Goal: Task Accomplishment & Management: Complete application form

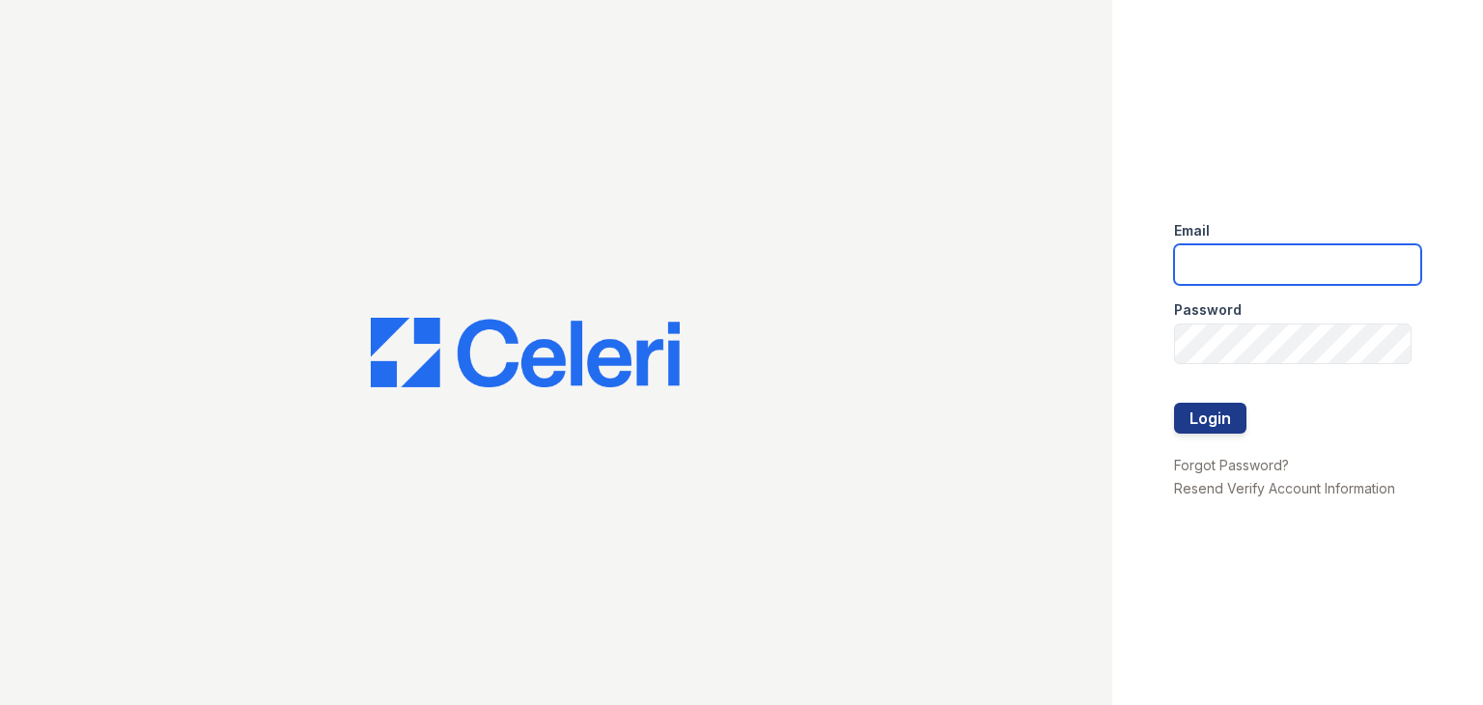
click at [1257, 265] on input "email" at bounding box center [1297, 264] width 247 height 41
type input "[EMAIL_ADDRESS][DOMAIN_NAME]"
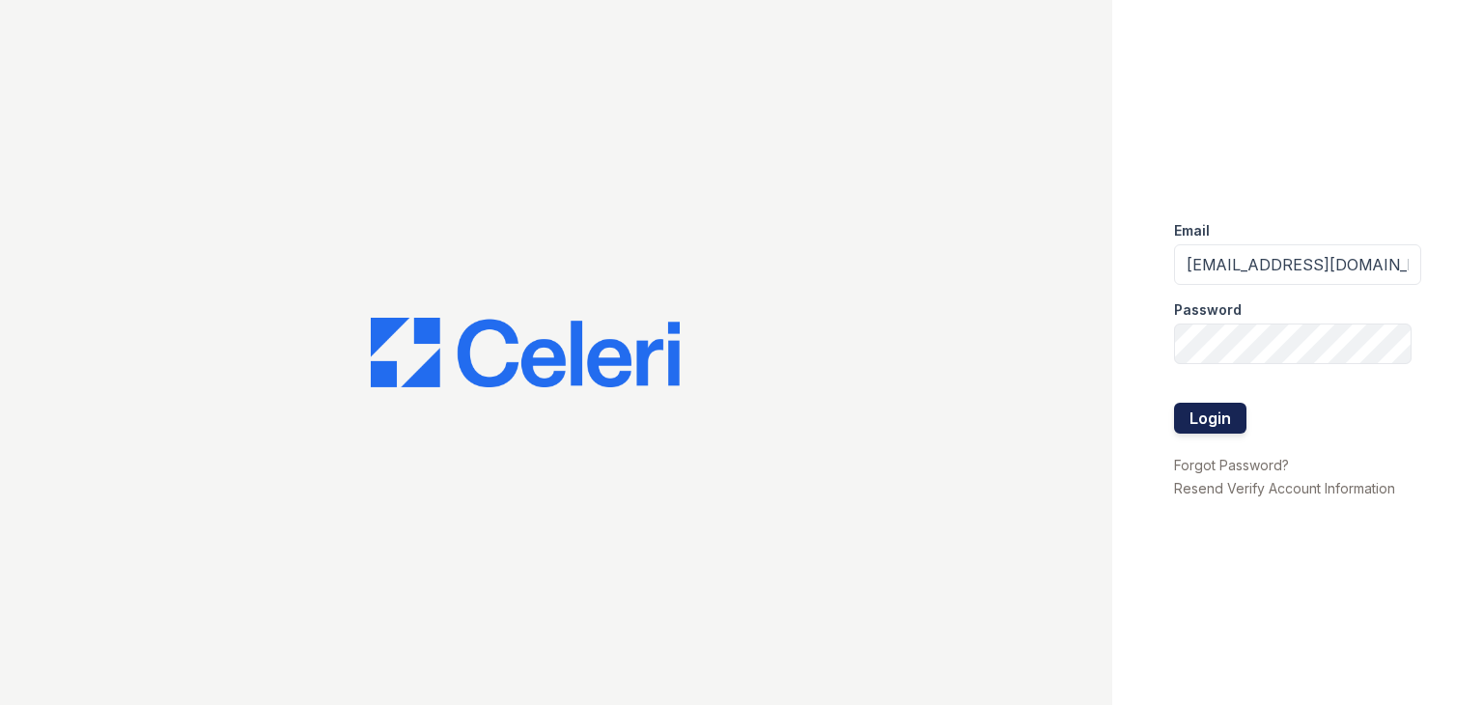
click at [1201, 416] on button "Login" at bounding box center [1210, 418] width 72 height 31
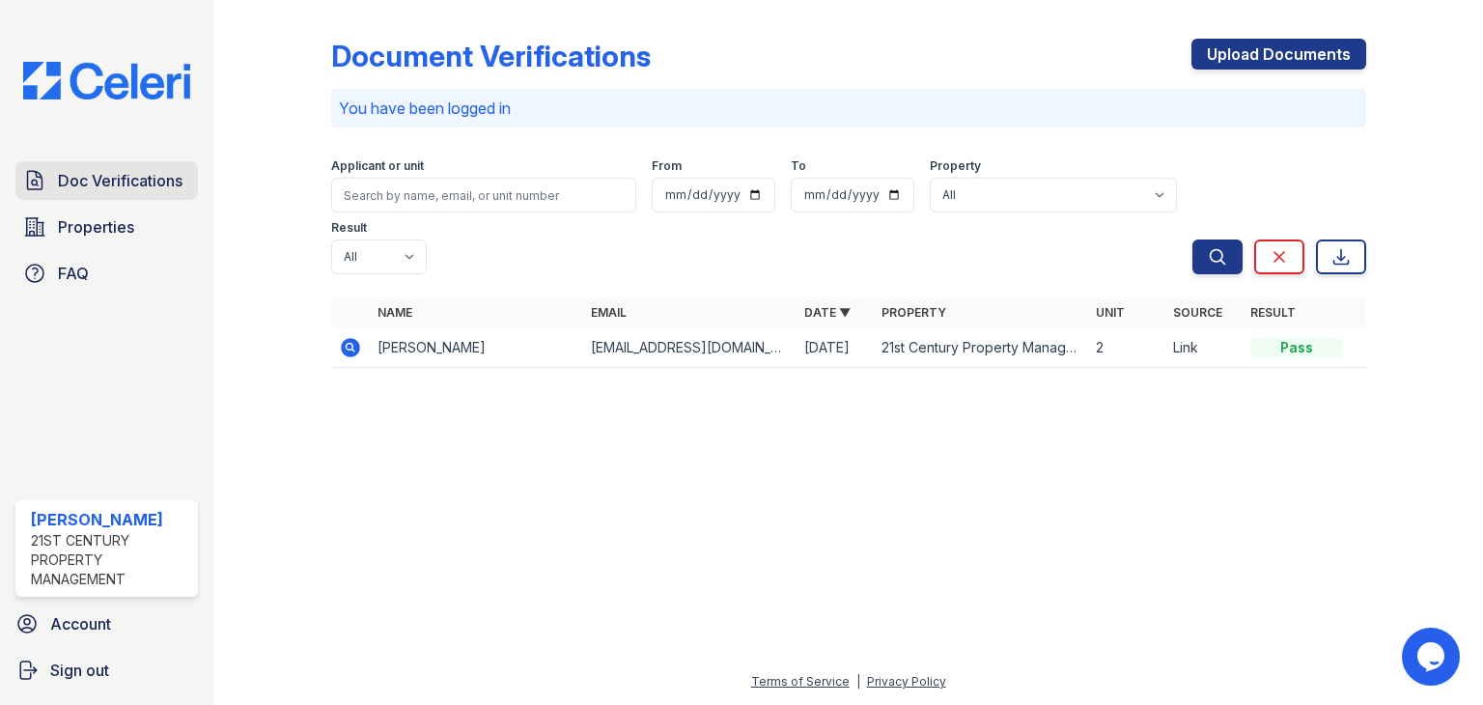
click at [151, 183] on span "Doc Verifications" at bounding box center [120, 180] width 125 height 23
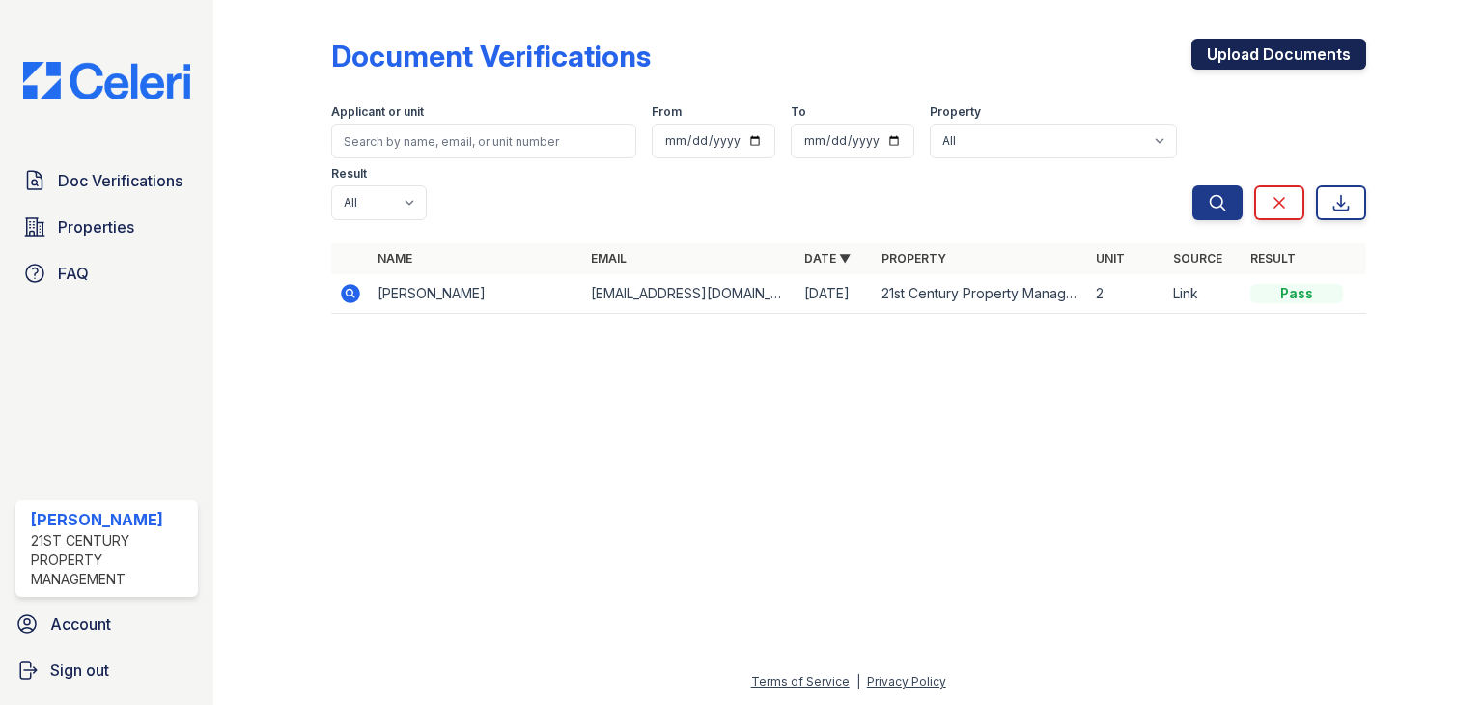
click at [1261, 51] on link "Upload Documents" at bounding box center [1279, 54] width 175 height 31
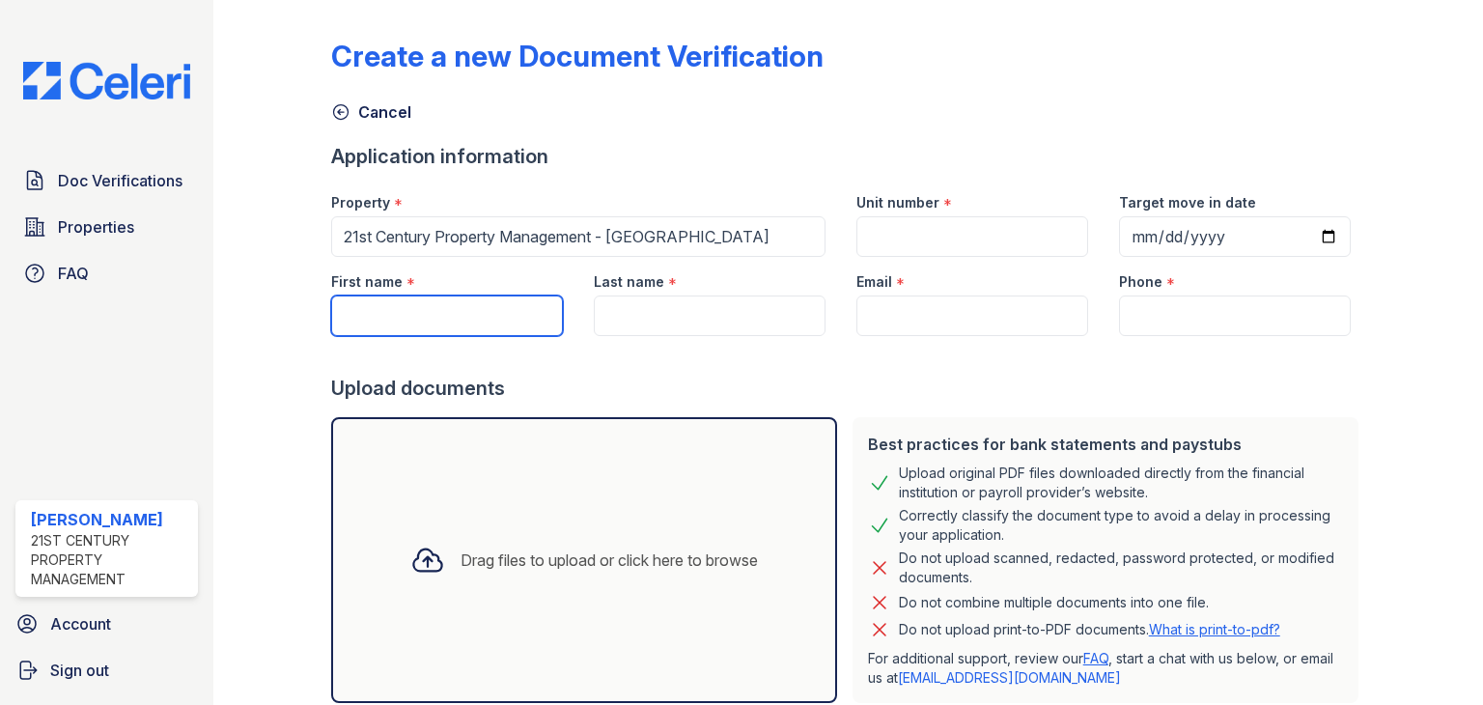
click at [420, 316] on input "First name" at bounding box center [447, 316] width 232 height 41
type input "Isaul"
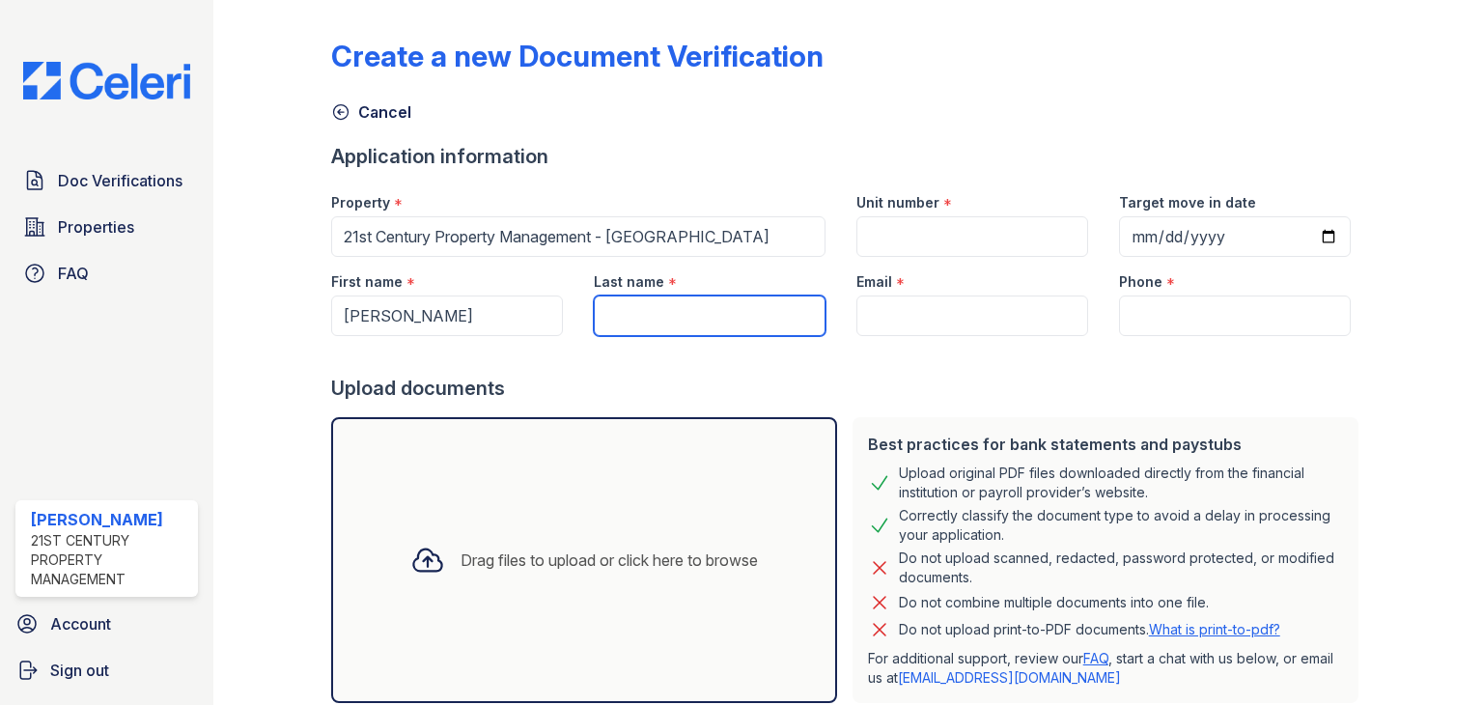
click at [660, 312] on input "Last name" at bounding box center [710, 316] width 232 height 41
type input "Acuna"
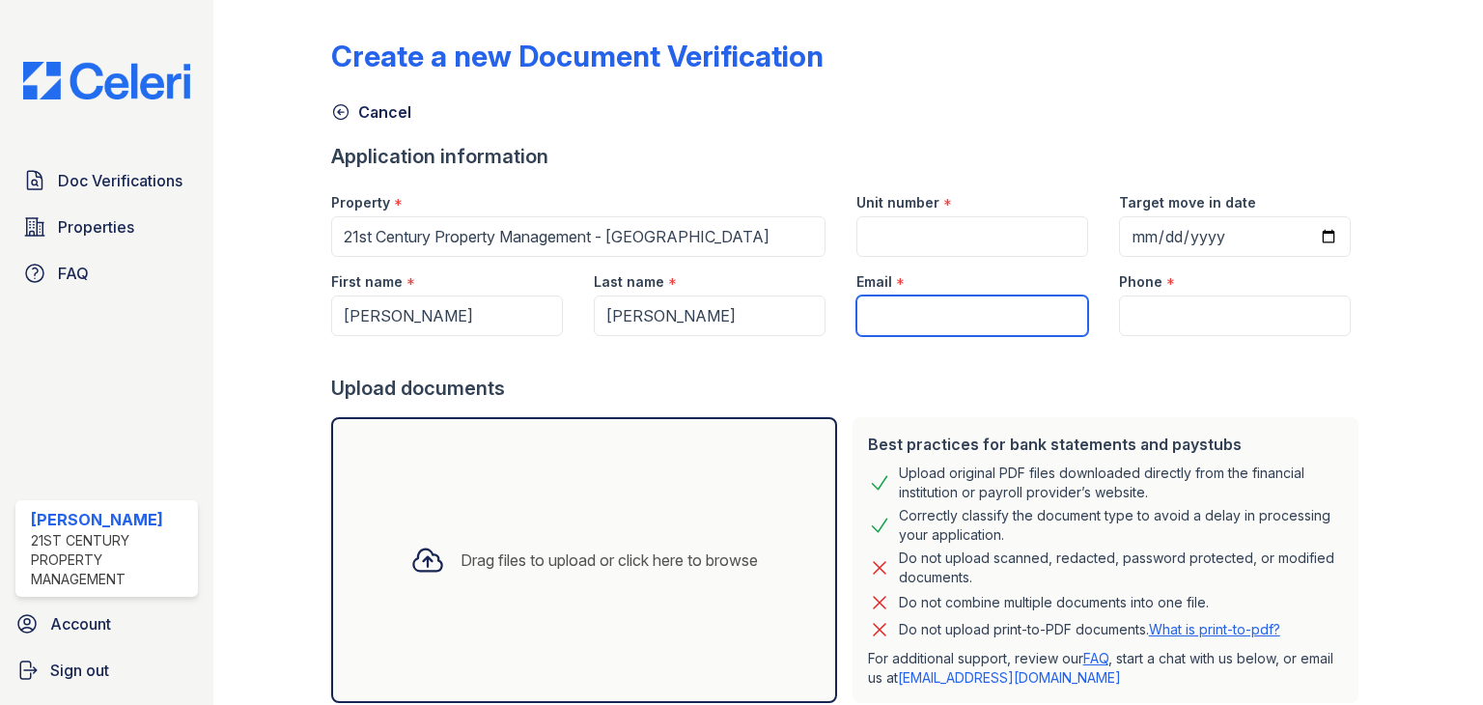
click at [912, 316] on input "Email" at bounding box center [973, 316] width 232 height 41
paste input "minxcoco@icloud.com"
type input "minxcoco@icloud.com"
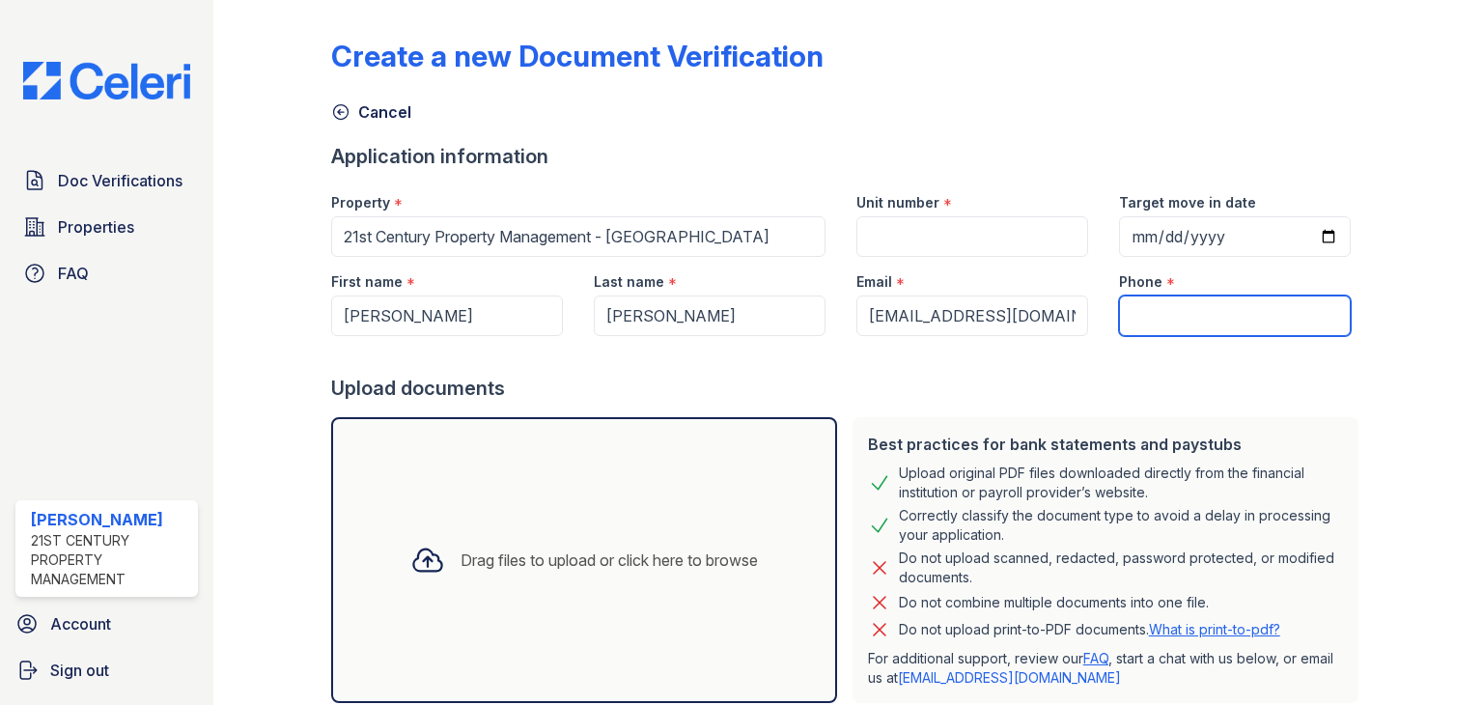
click at [1185, 310] on input "Phone" at bounding box center [1235, 316] width 232 height 41
paste input "(323) 216-1652"
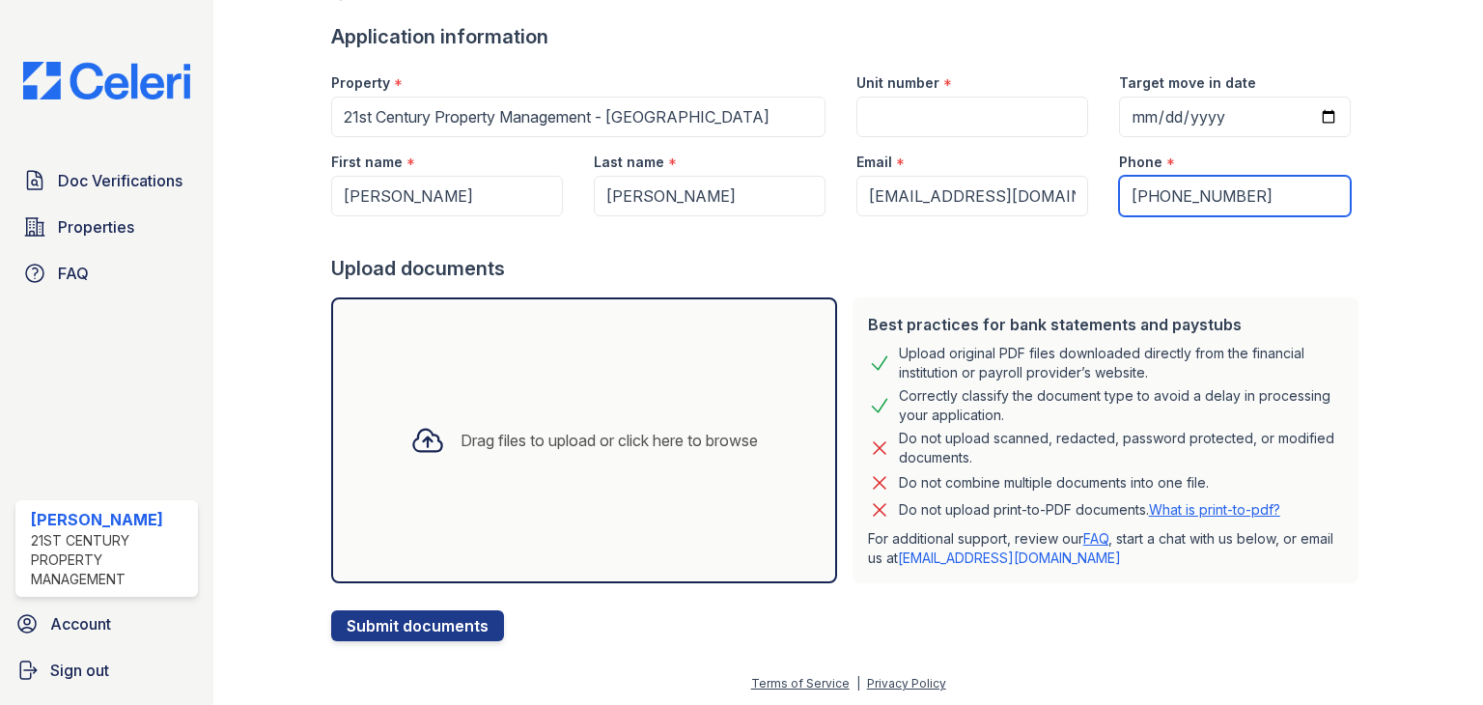
scroll to position [121, 0]
type input "(323) 216-1652"
click at [728, 434] on div "Drag files to upload or click here to browse" at bounding box center [609, 439] width 297 height 23
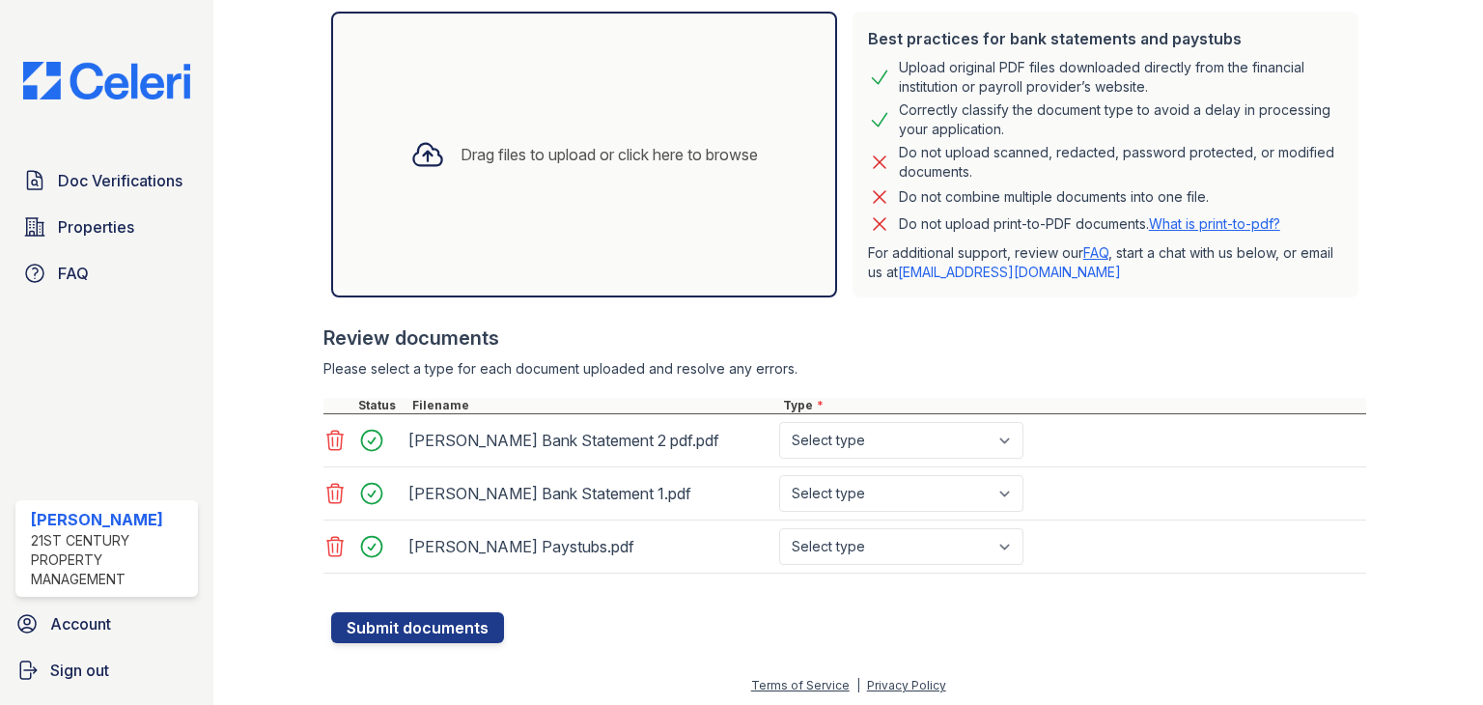
scroll to position [407, 0]
click at [454, 620] on button "Submit documents" at bounding box center [417, 626] width 173 height 31
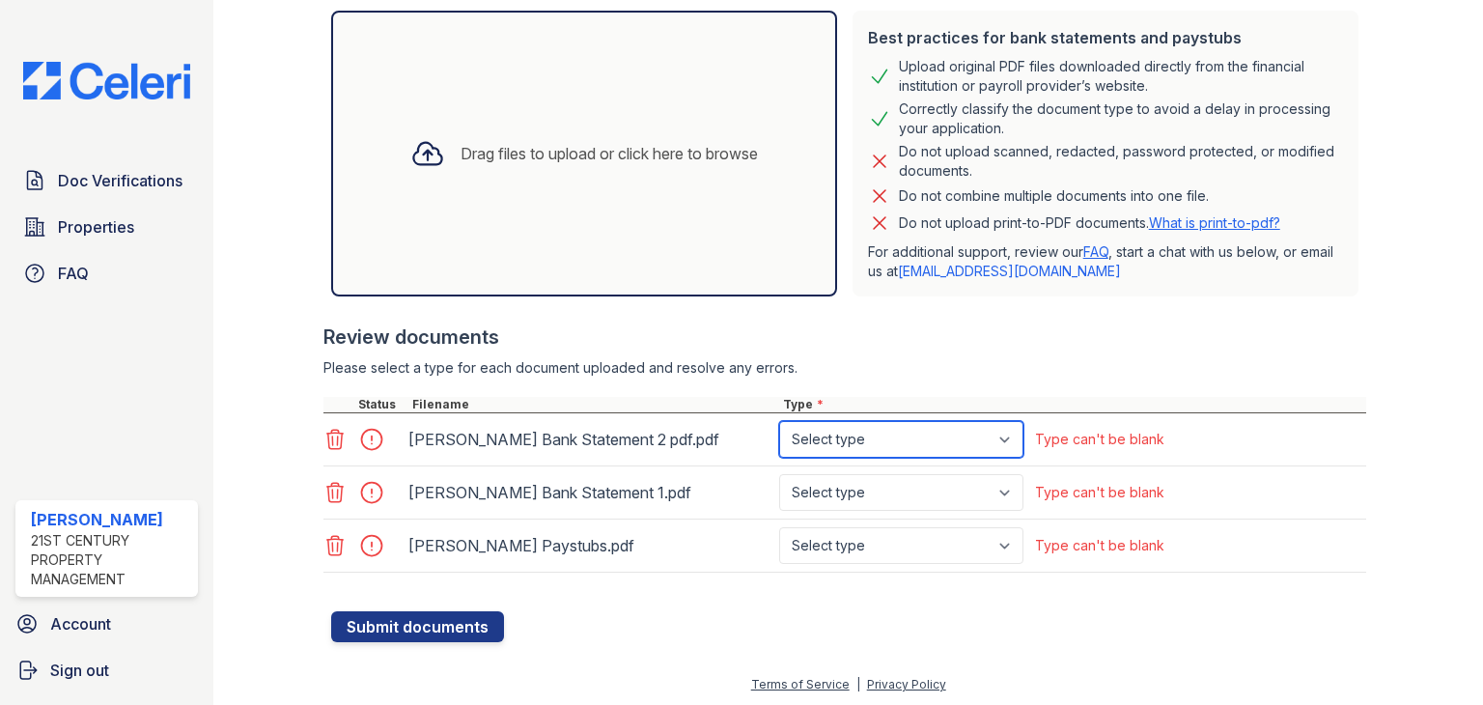
click at [1005, 436] on select "Select type Paystub Bank Statement Offer Letter Tax Documents Benefit Award Let…" at bounding box center [901, 439] width 244 height 37
select select "bank_statement"
click at [779, 421] on select "Select type Paystub Bank Statement Offer Letter Tax Documents Benefit Award Let…" at bounding box center [901, 439] width 244 height 37
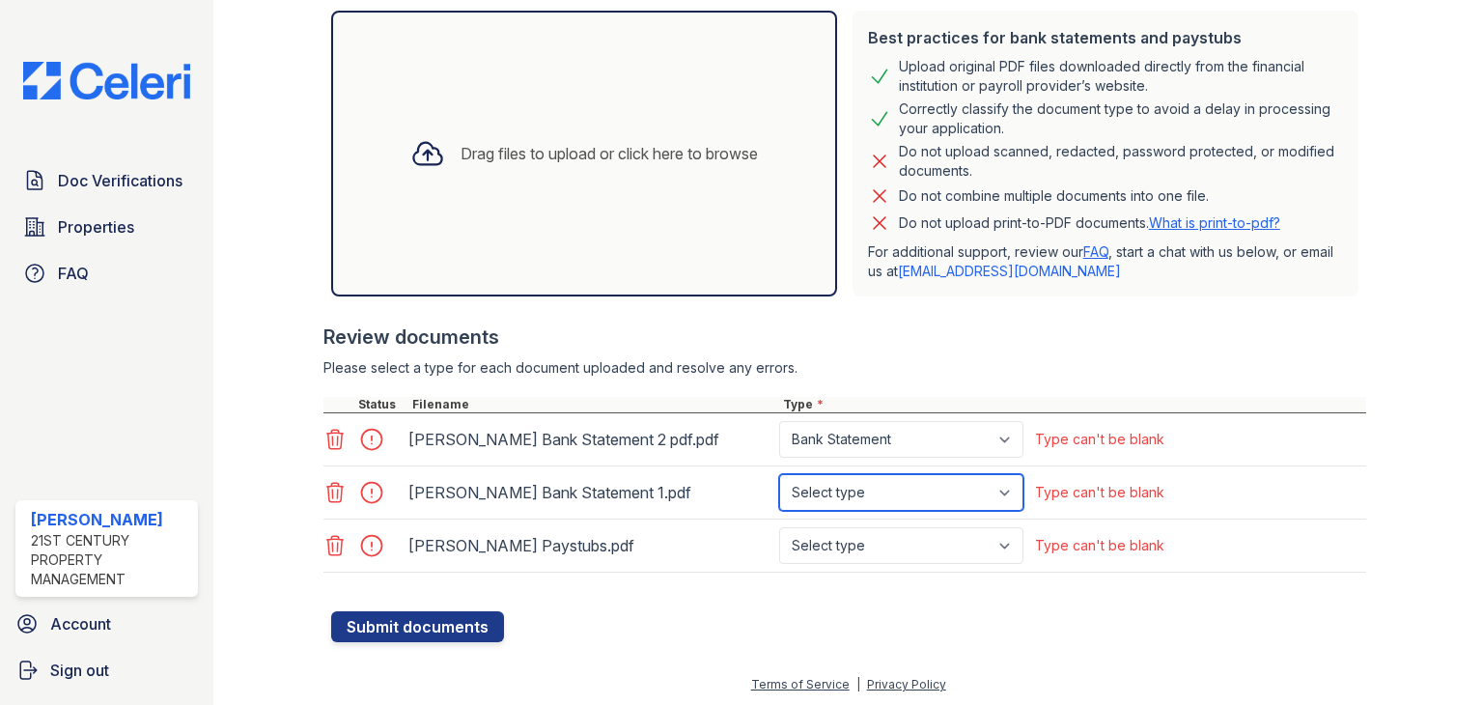
click at [1012, 488] on select "Select type Paystub Bank Statement Offer Letter Tax Documents Benefit Award Let…" at bounding box center [901, 492] width 244 height 37
select select "bank_statement"
click at [779, 474] on select "Select type Paystub Bank Statement Offer Letter Tax Documents Benefit Award Let…" at bounding box center [901, 492] width 244 height 37
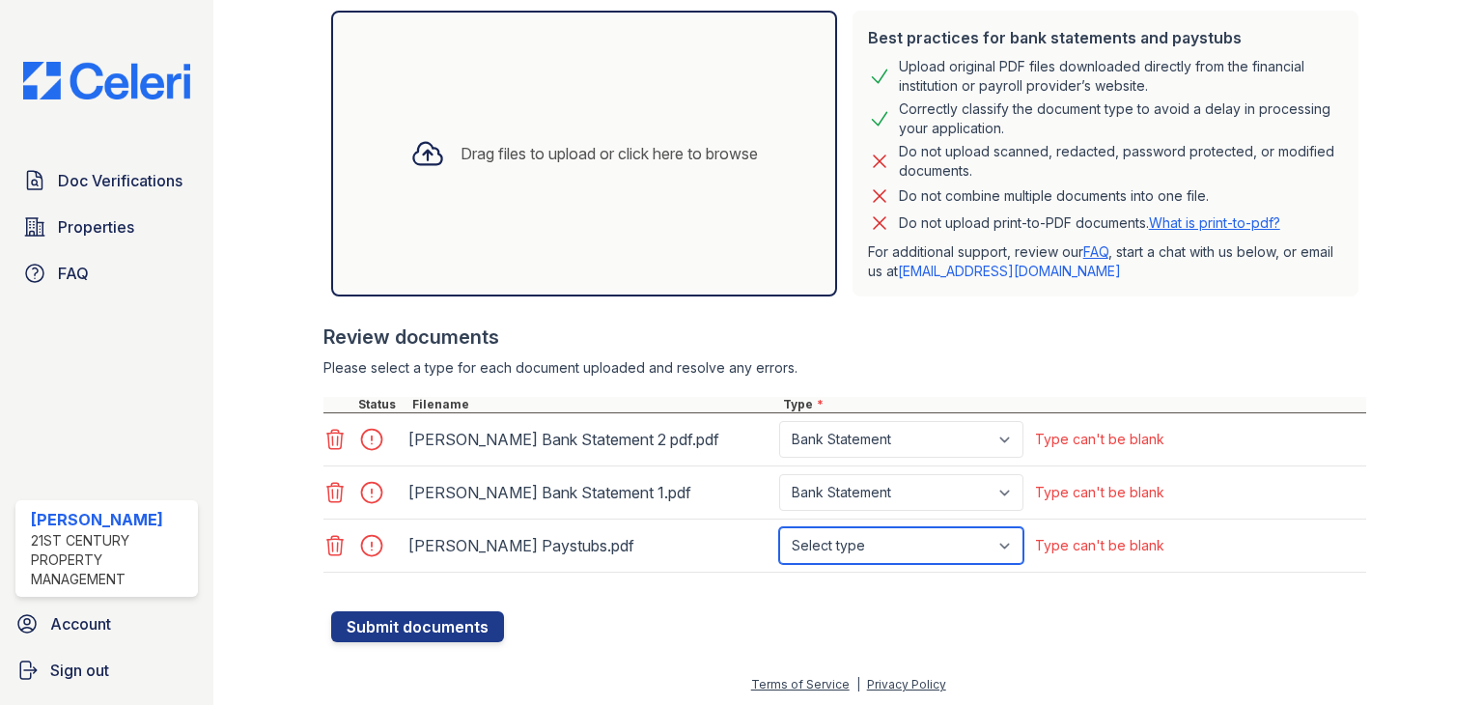
click at [1004, 538] on select "Select type Paystub Bank Statement Offer Letter Tax Documents Benefit Award Let…" at bounding box center [901, 545] width 244 height 37
select select "paystub"
click at [779, 527] on select "Select type Paystub Bank Statement Offer Letter Tax Documents Benefit Award Let…" at bounding box center [901, 545] width 244 height 37
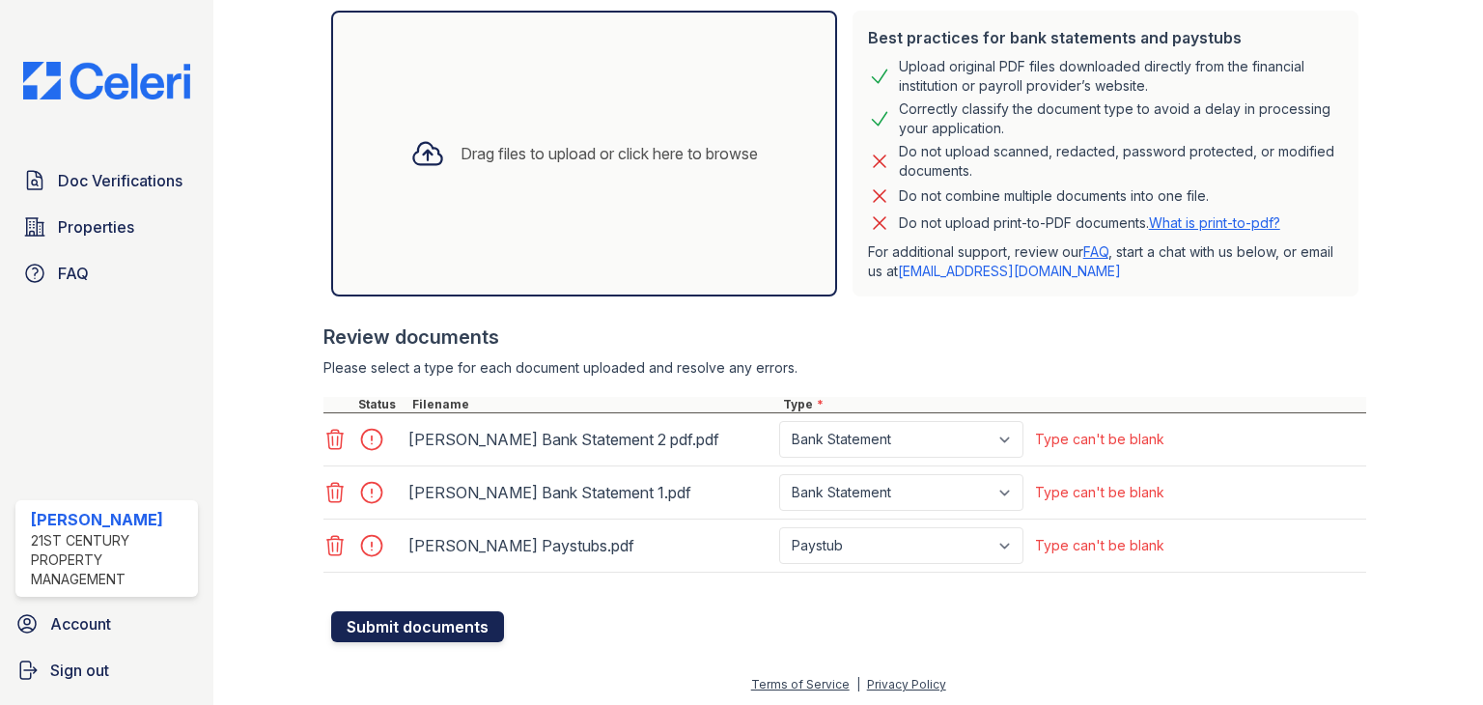
click at [449, 621] on button "Submit documents" at bounding box center [417, 626] width 173 height 31
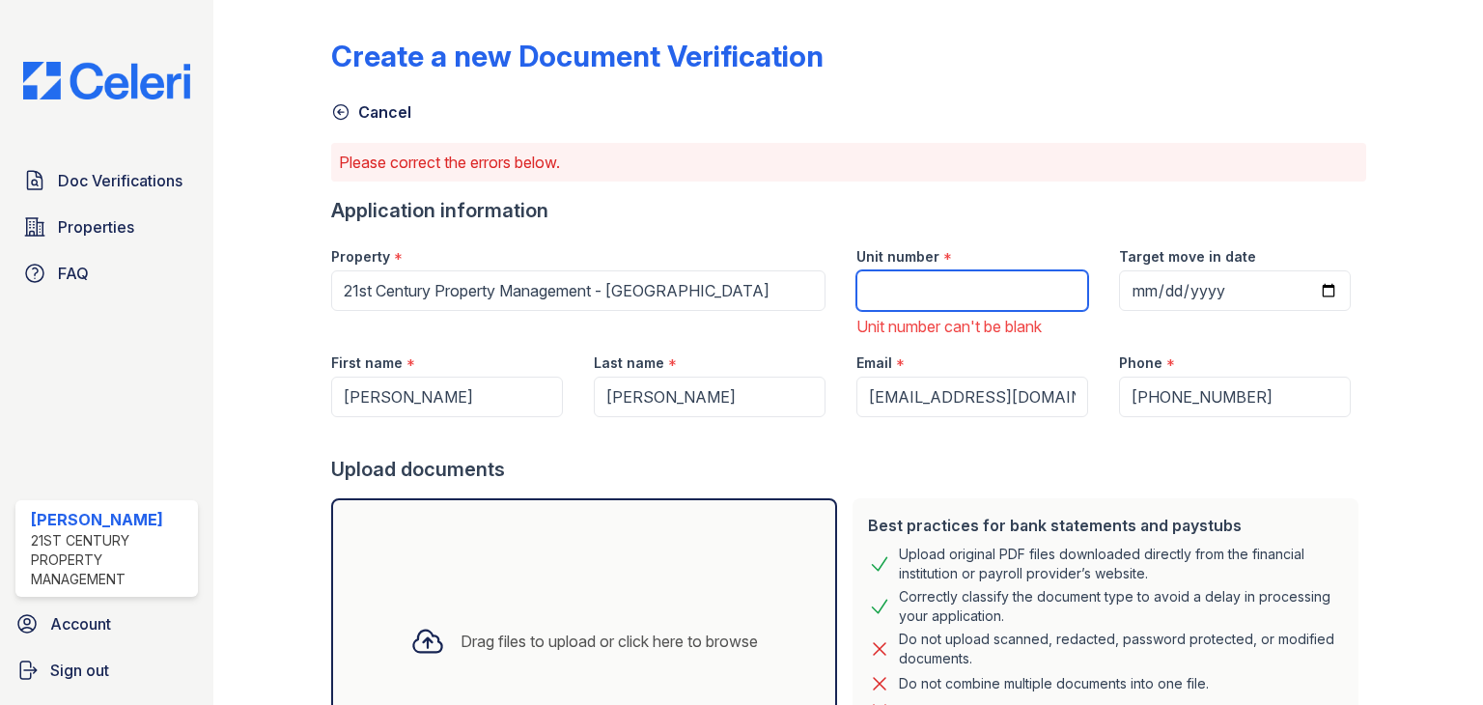
click at [919, 288] on input "Unit number" at bounding box center [973, 290] width 232 height 41
type input "2"
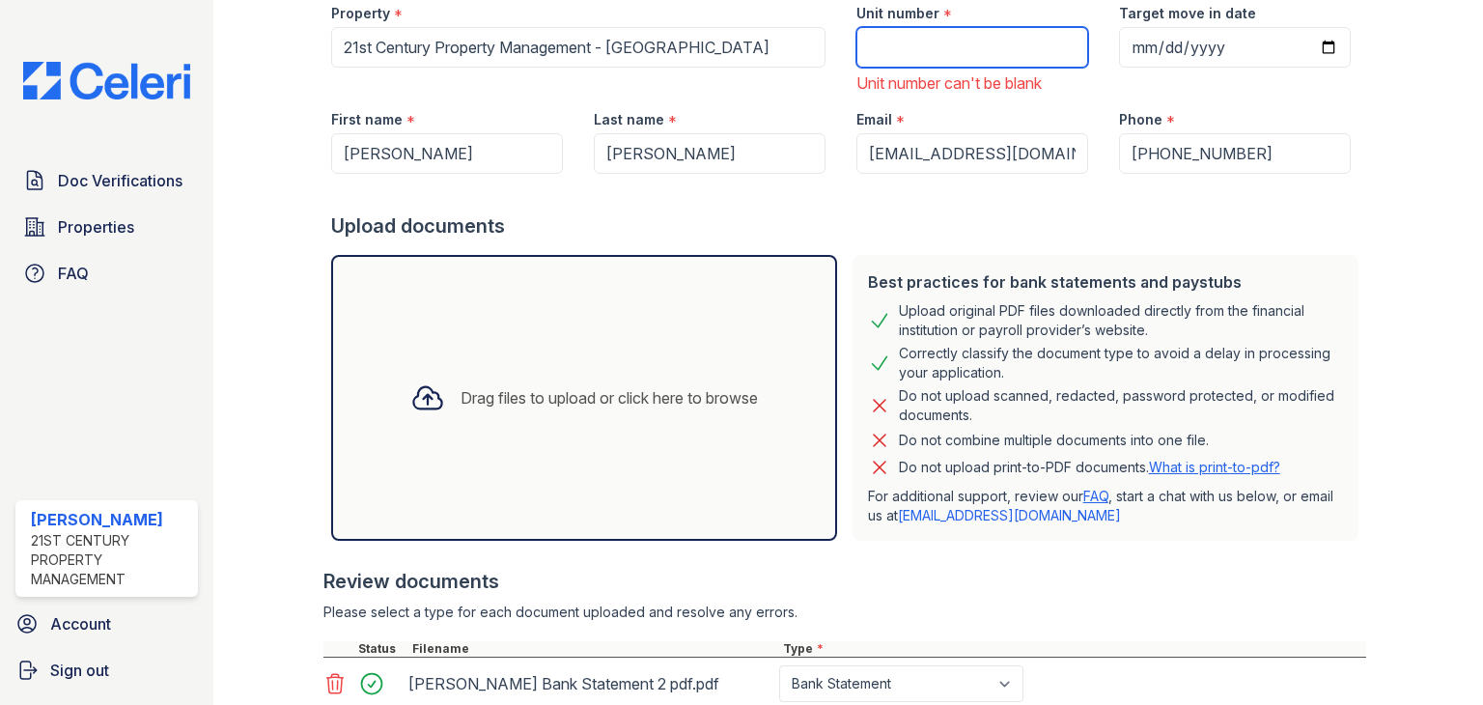
scroll to position [0, 0]
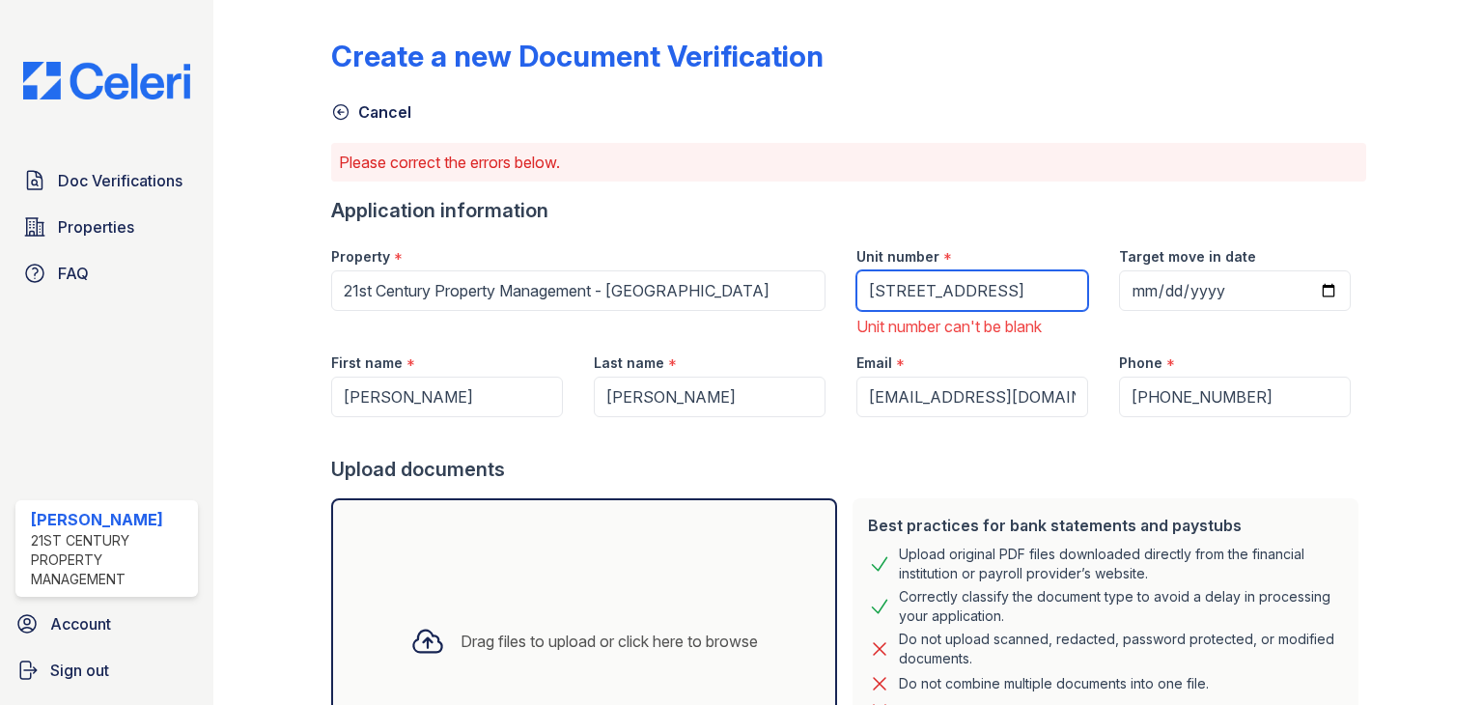
drag, startPoint x: 1018, startPoint y: 296, endPoint x: 864, endPoint y: 297, distance: 153.6
click at [864, 297] on input "8622 5th Street #2" at bounding box center [973, 290] width 232 height 41
paste input "-"
type input "8622 5th St - 2"
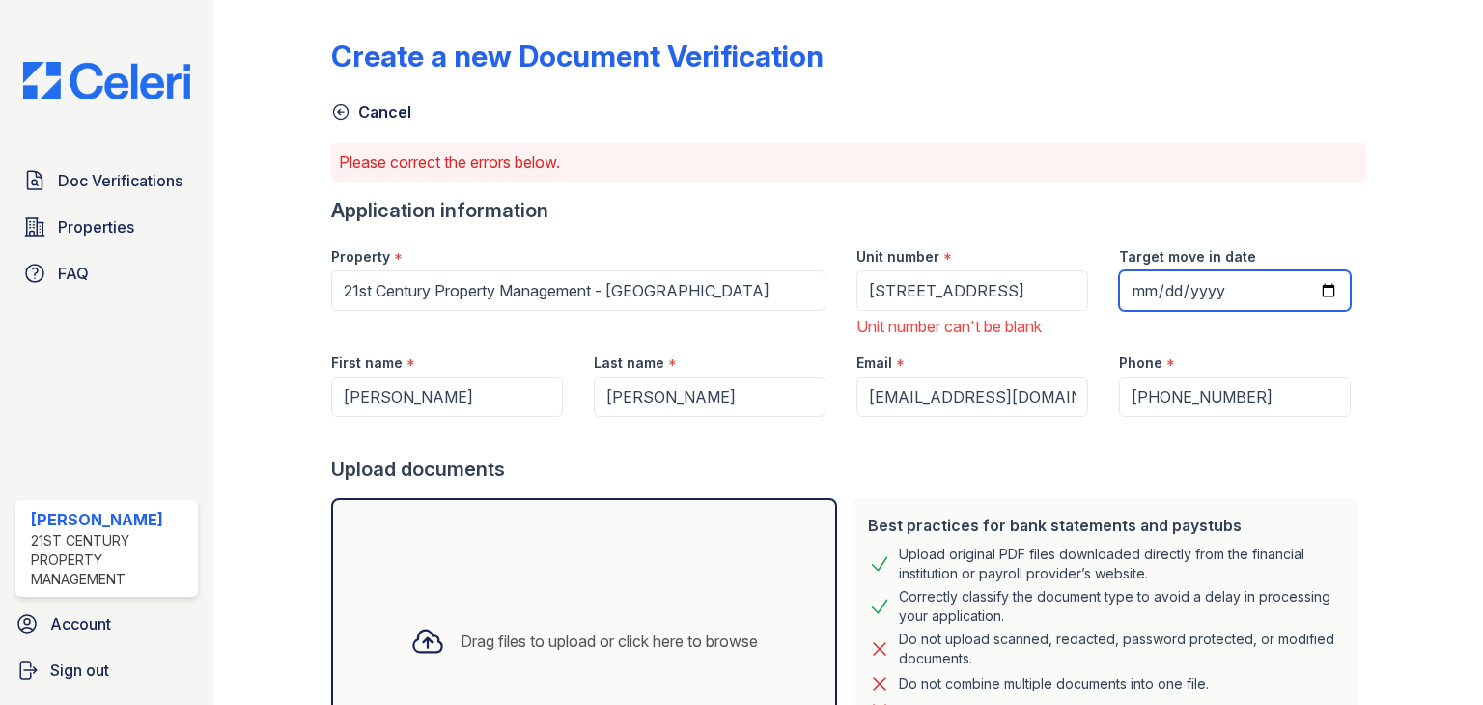
click at [1182, 293] on input "Target move in date" at bounding box center [1235, 290] width 232 height 41
click at [1312, 287] on input "Target move in date" at bounding box center [1235, 290] width 232 height 41
type input "2025-09-01"
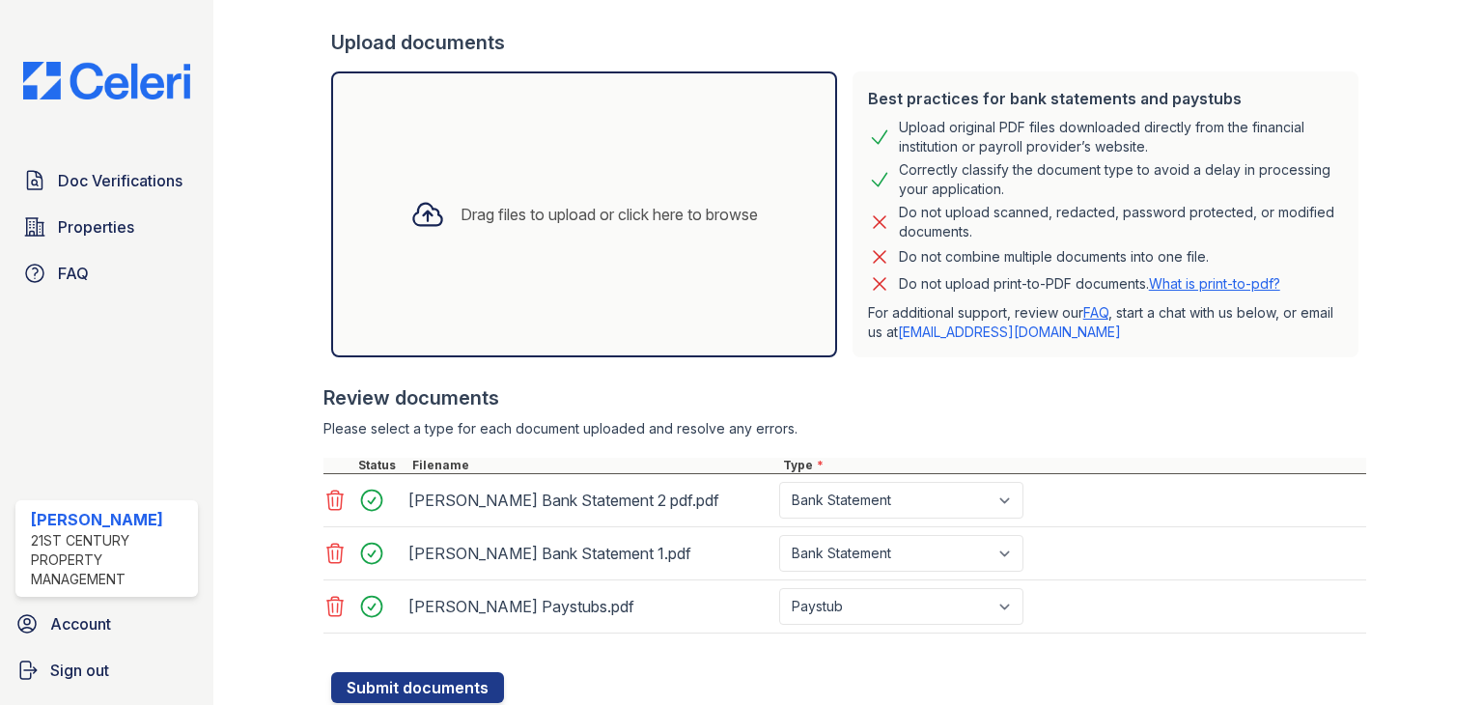
scroll to position [488, 0]
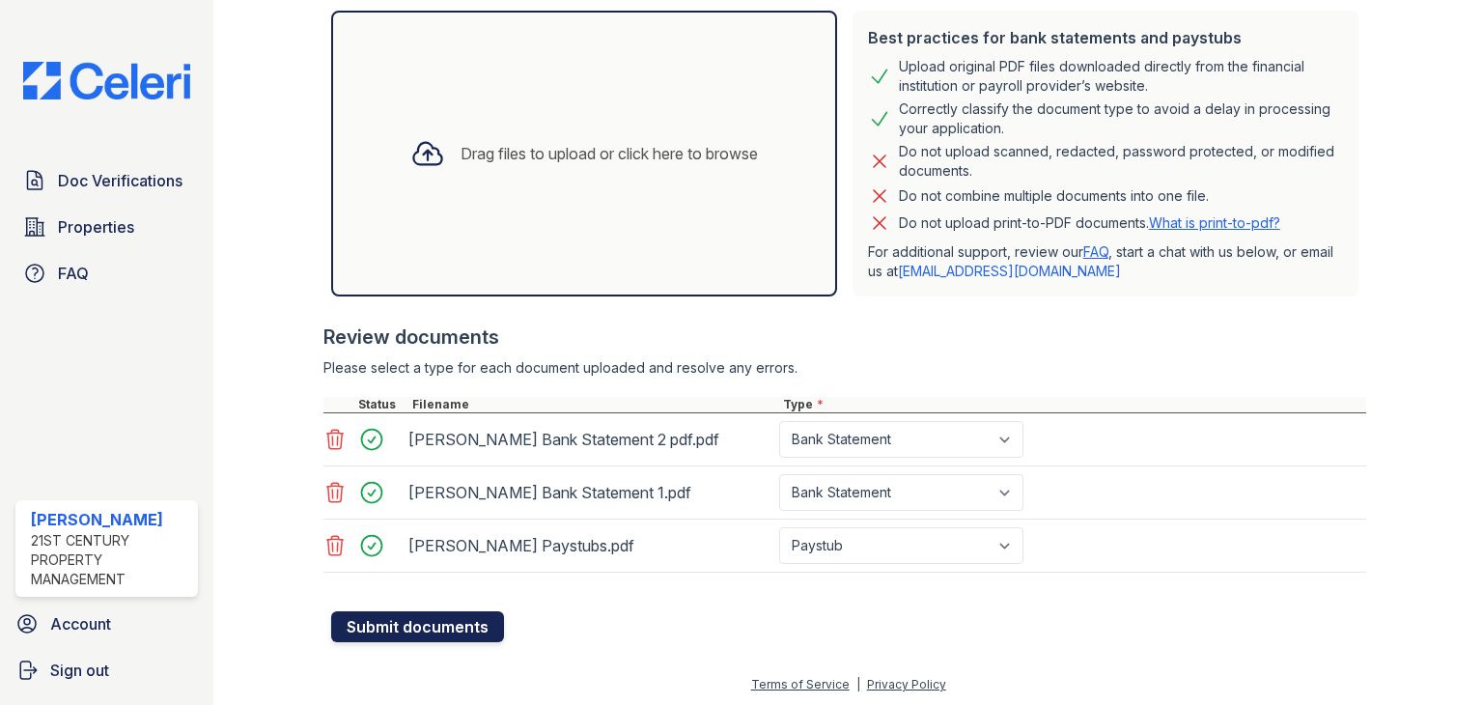
click at [452, 624] on button "Submit documents" at bounding box center [417, 626] width 173 height 31
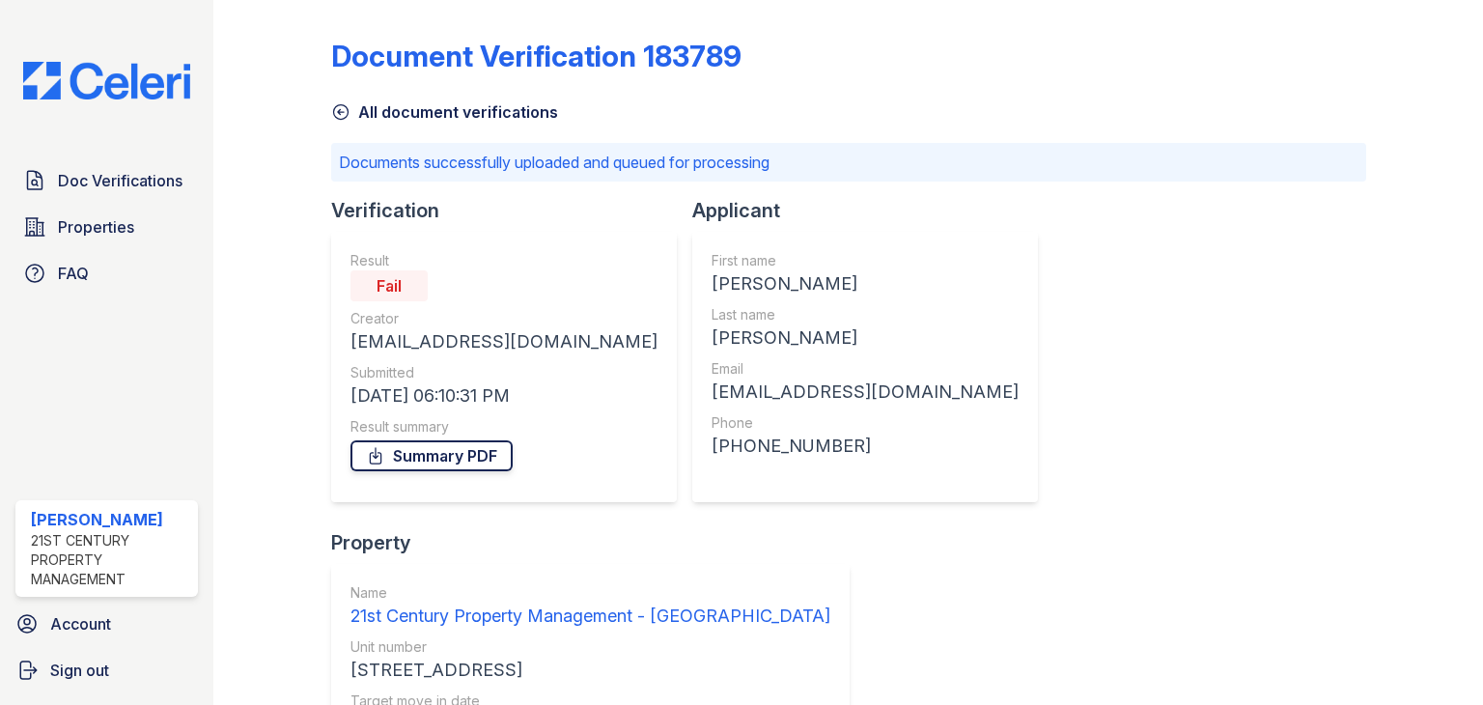
click at [460, 455] on link "Summary PDF" at bounding box center [432, 455] width 162 height 31
click at [148, 175] on span "Doc Verifications" at bounding box center [120, 180] width 125 height 23
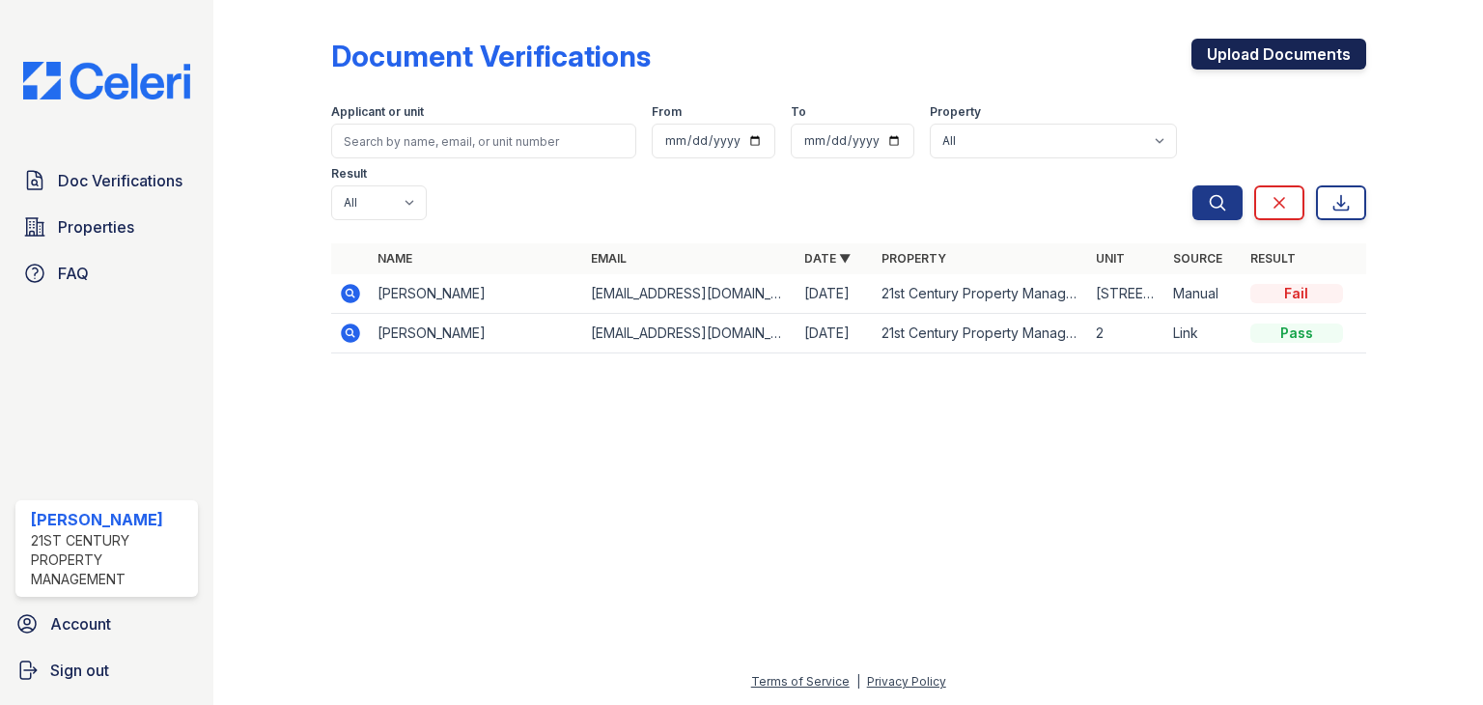
click at [1219, 53] on link "Upload Documents" at bounding box center [1279, 54] width 175 height 31
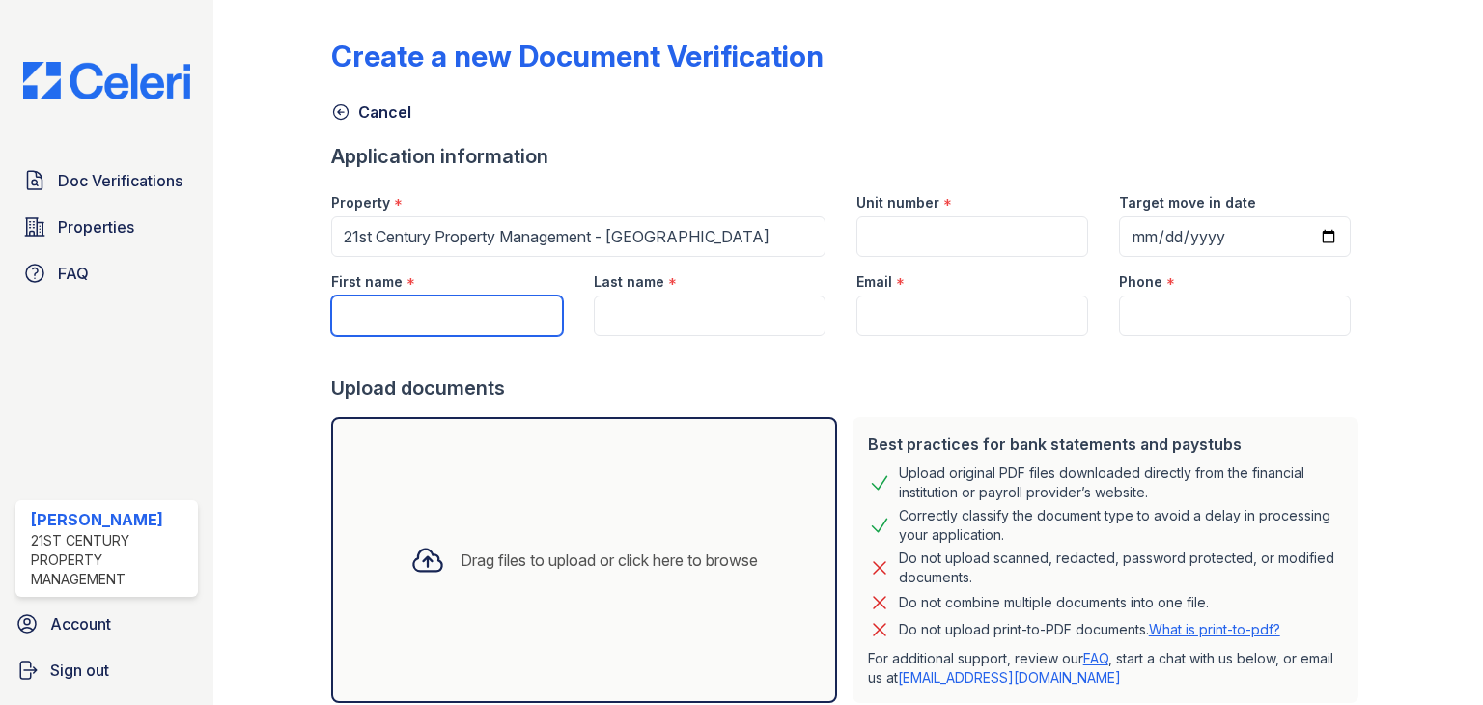
click at [462, 314] on input "First name" at bounding box center [447, 316] width 232 height 41
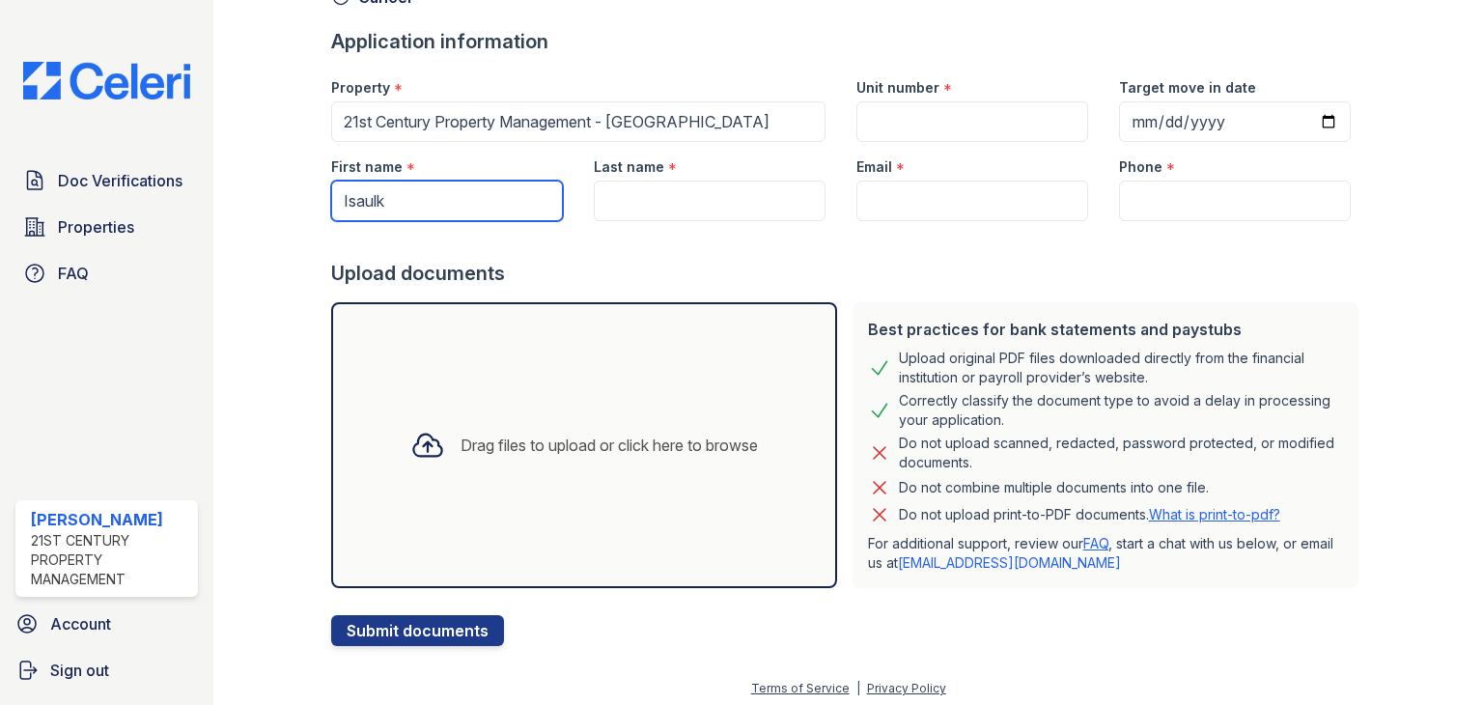
scroll to position [121, 0]
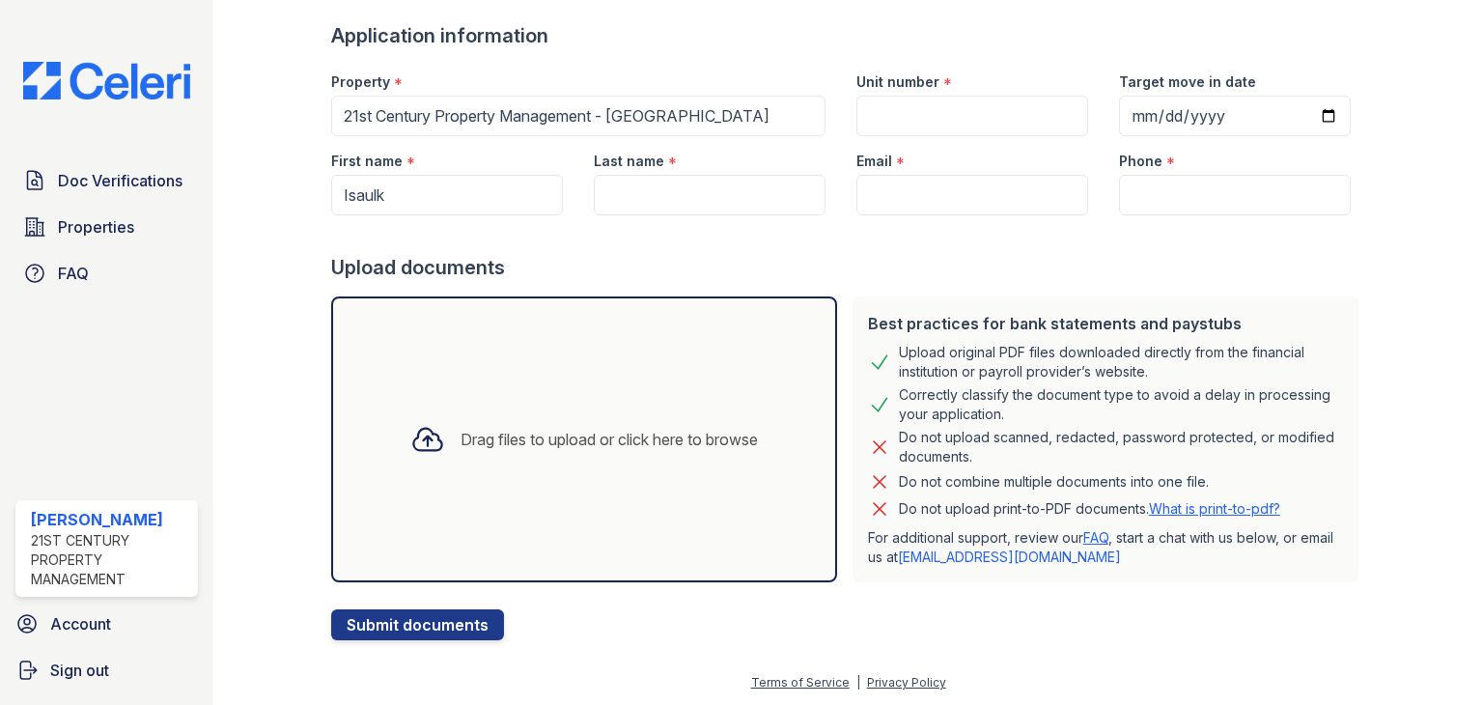
click at [1209, 504] on link "What is print-to-pdf?" at bounding box center [1214, 508] width 131 height 16
click at [580, 432] on div "Drag files to upload or click here to browse" at bounding box center [609, 439] width 297 height 23
click at [387, 194] on input "Isaulk" at bounding box center [447, 195] width 232 height 41
type input "Isaul"
click at [641, 189] on input "Last name" at bounding box center [710, 195] width 232 height 41
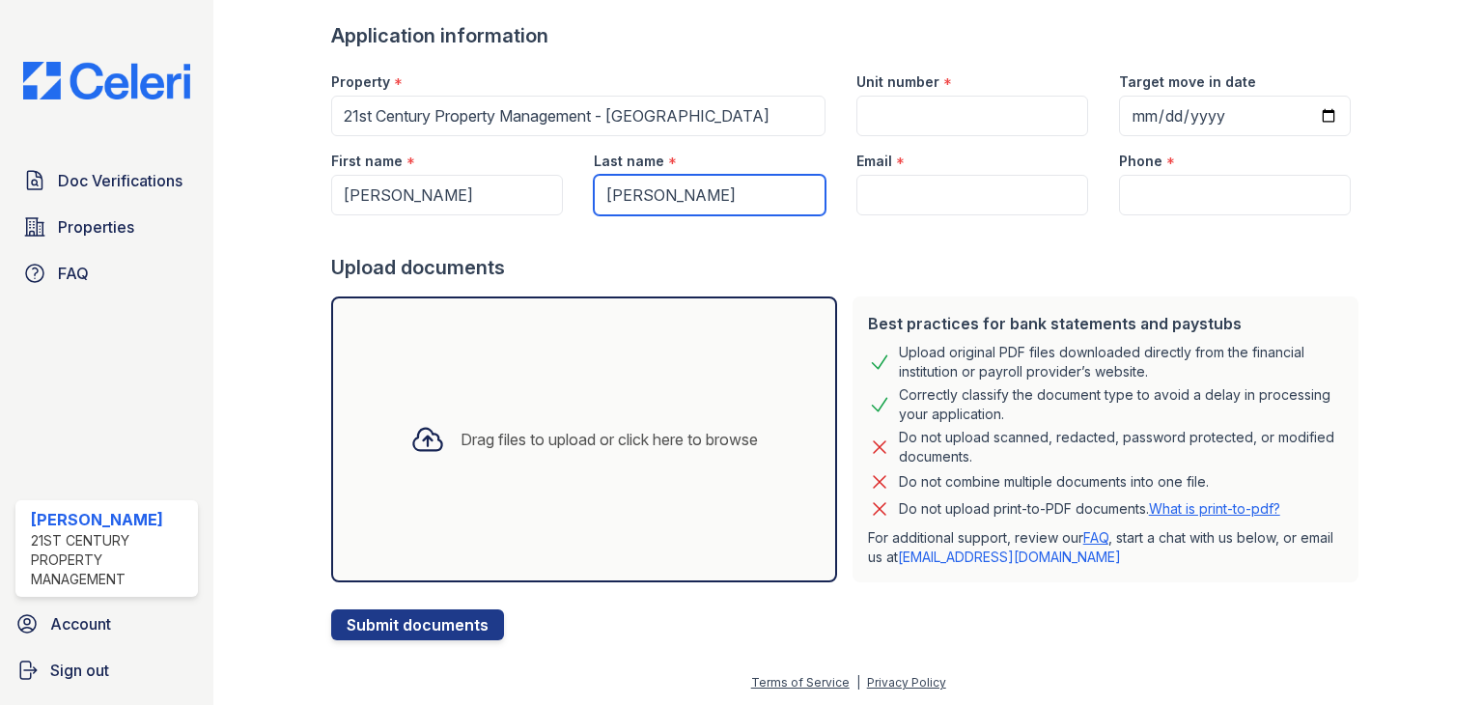
type input "Acuna"
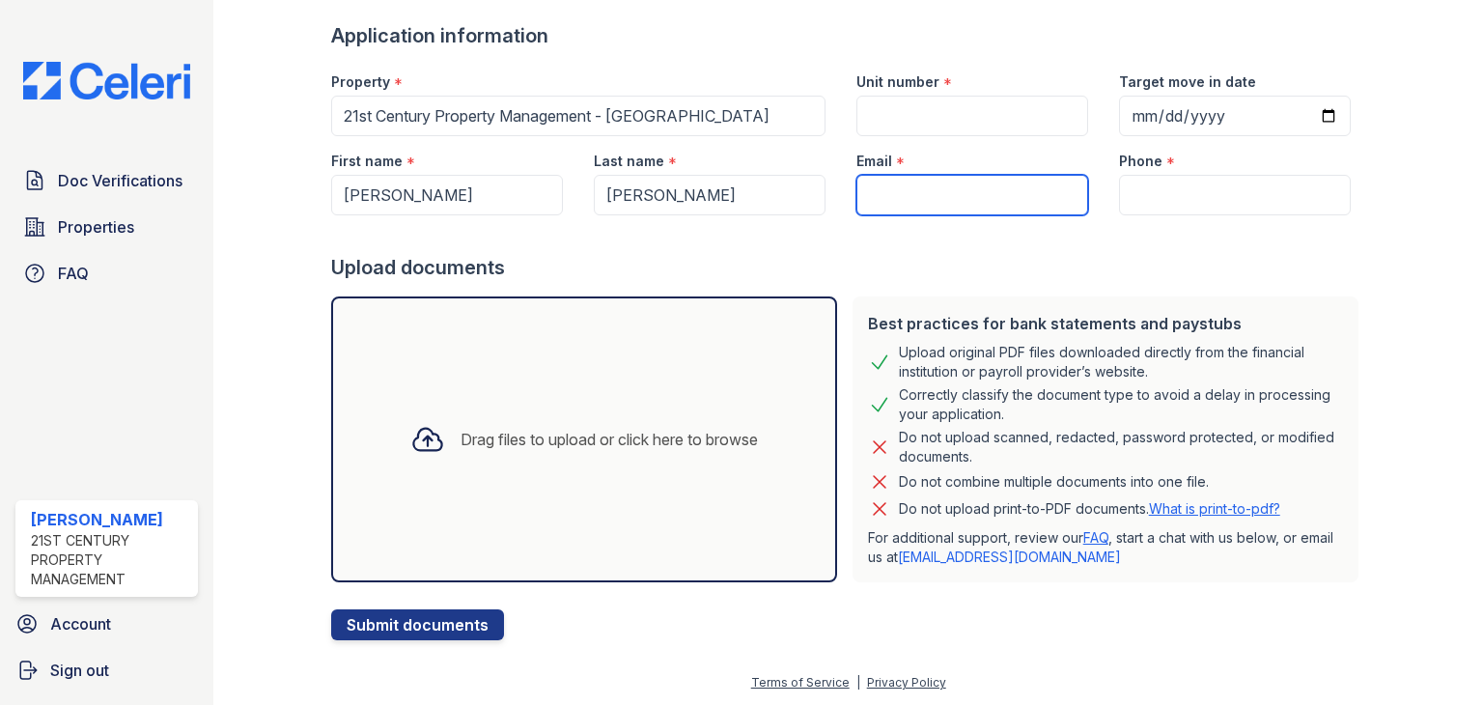
click at [890, 199] on input "Email" at bounding box center [973, 195] width 232 height 41
paste input "8622 5th St - 2"
type input "8622 5th St - 2"
drag, startPoint x: 976, startPoint y: 194, endPoint x: 829, endPoint y: 194, distance: 147.8
click at [829, 194] on div "First name * Isaul Last name * Acuna Email * 8622 5th St - 2 Phone *" at bounding box center [841, 175] width 1051 height 79
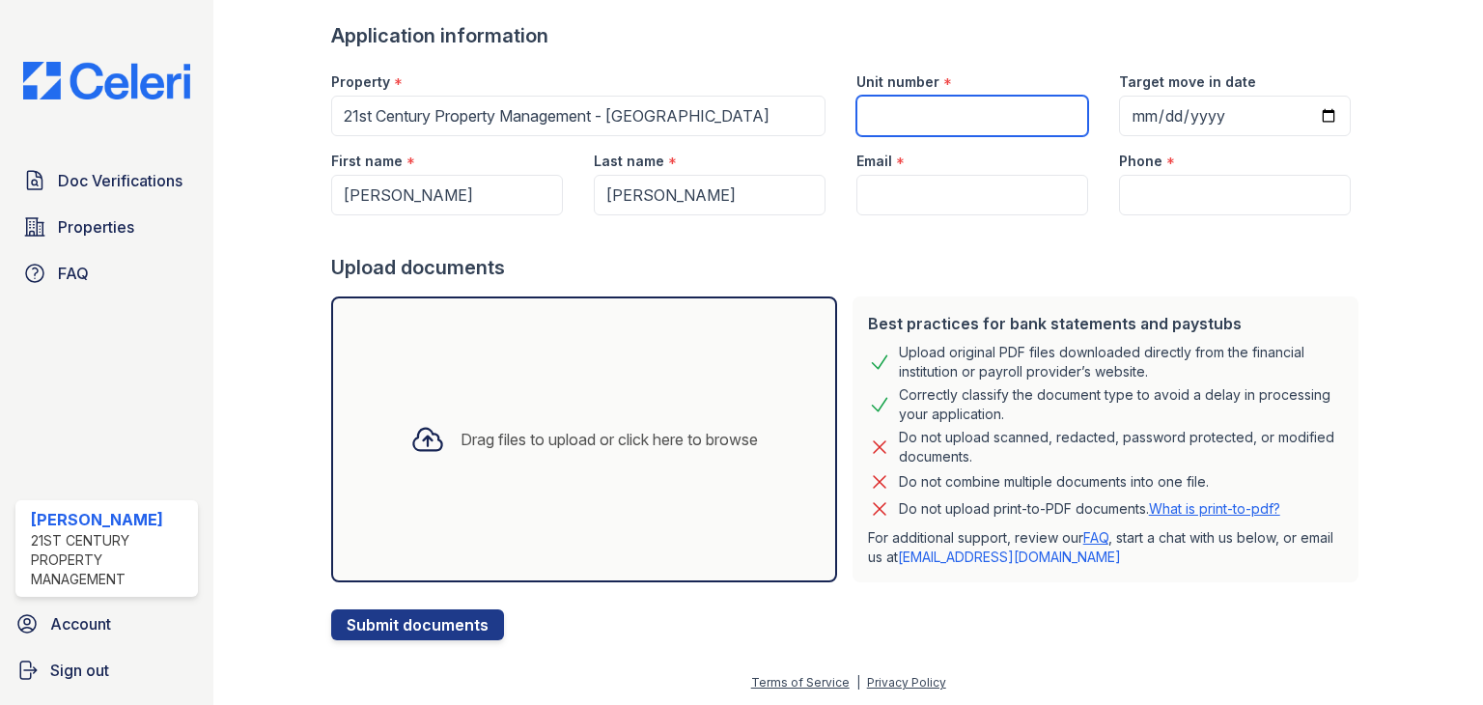
click at [898, 109] on input "Unit number" at bounding box center [973, 116] width 232 height 41
paste input "8622 5th St - 2"
type input "8622 5th St - 2"
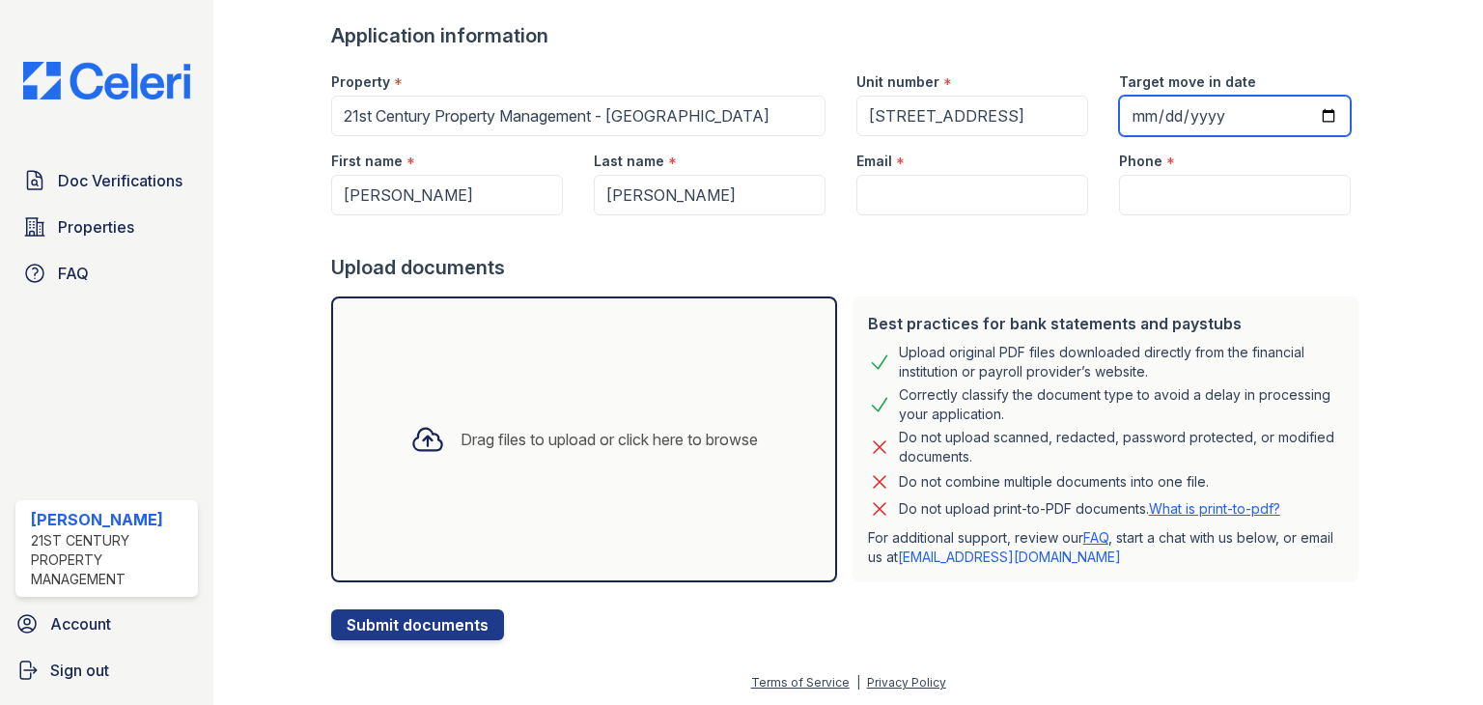
click at [1314, 117] on input "Target move in date" at bounding box center [1235, 116] width 232 height 41
type input "2025-09-01"
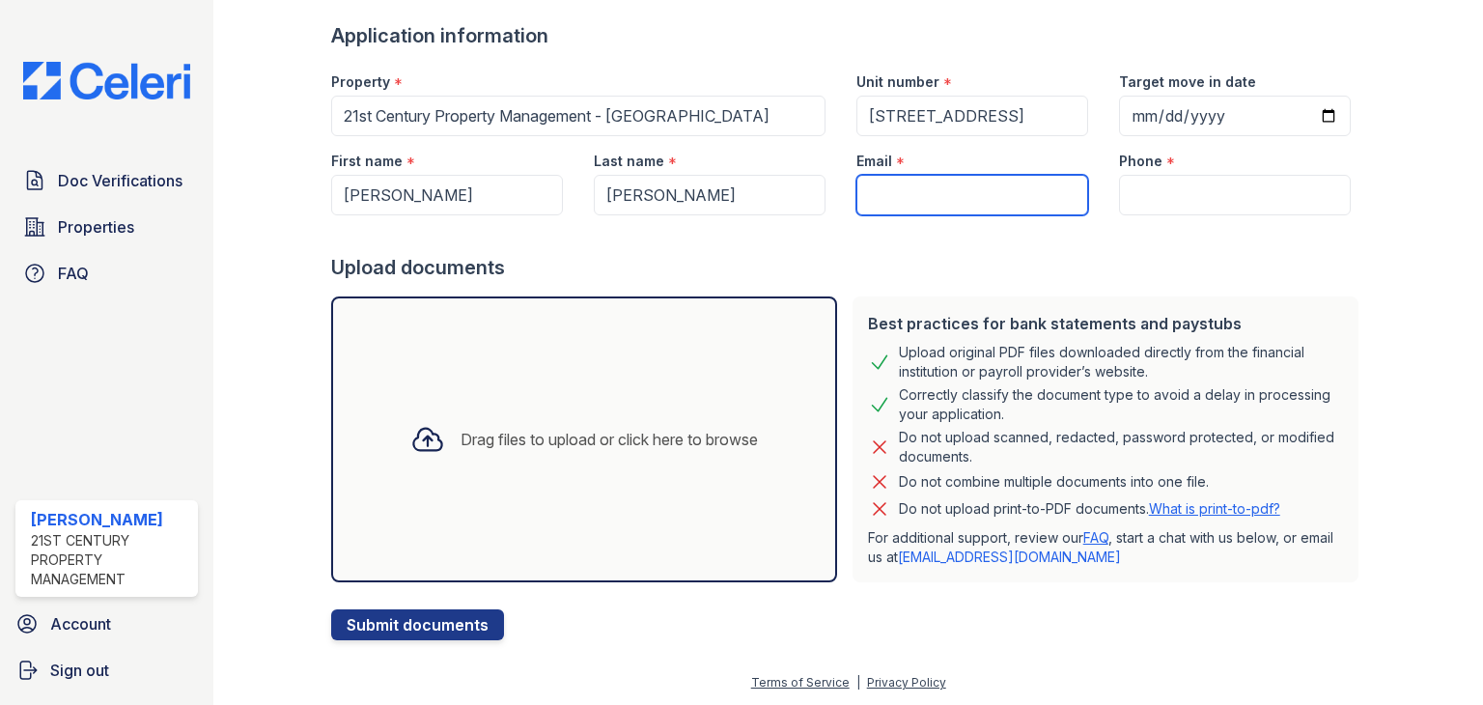
click at [881, 184] on input "Email" at bounding box center [973, 195] width 232 height 41
type input "minxcoco@icloud.com"
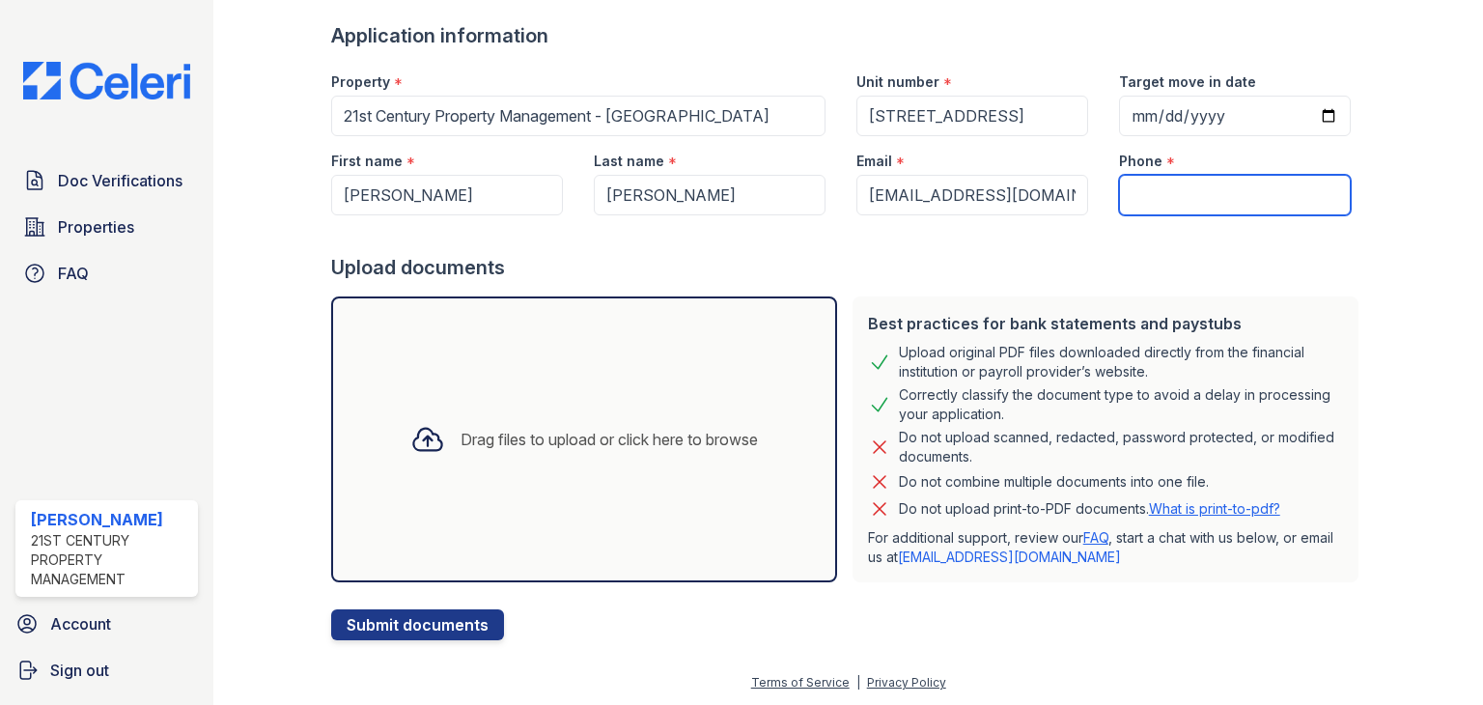
click at [1168, 184] on input "Phone" at bounding box center [1235, 195] width 232 height 41
paste input "(323) 216-1652"
type input "(323) 216-1652"
click at [507, 435] on div "Drag files to upload or click here to browse" at bounding box center [609, 439] width 297 height 23
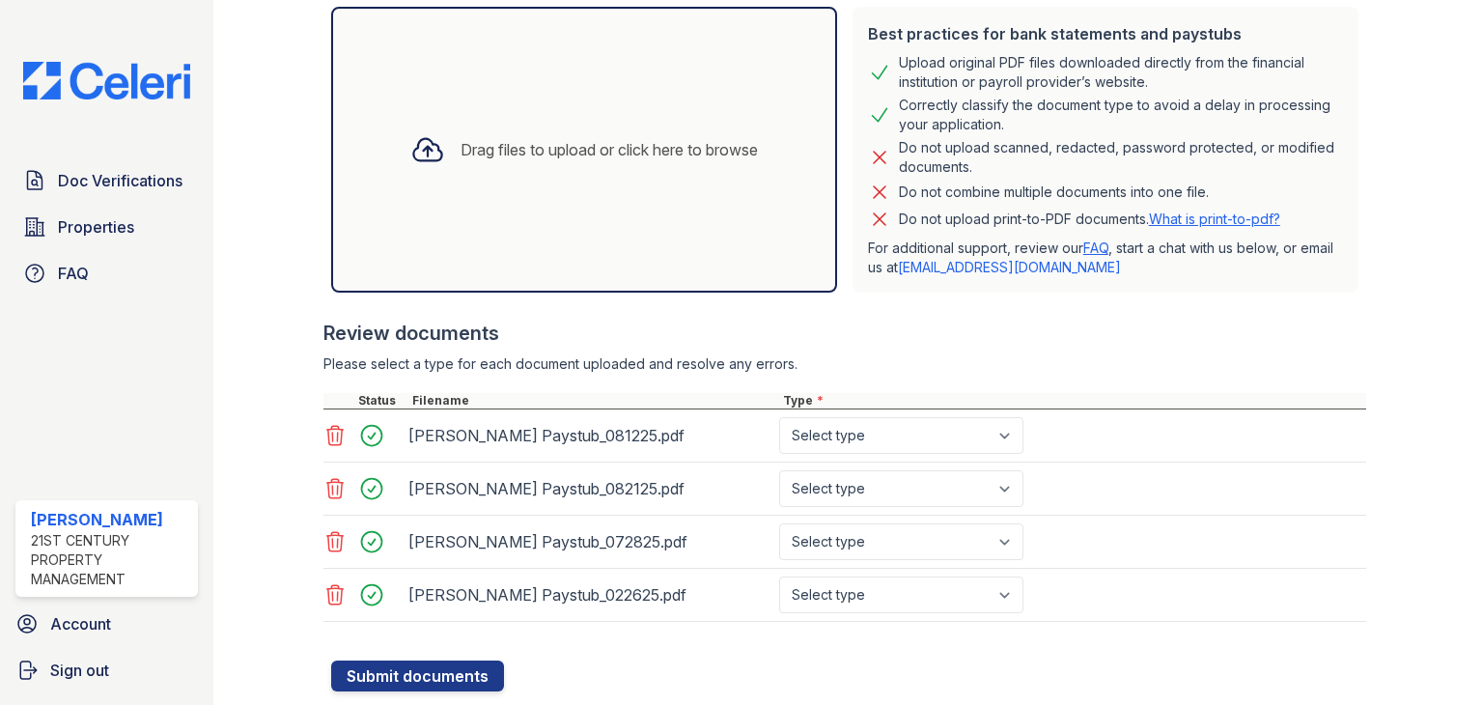
scroll to position [460, 0]
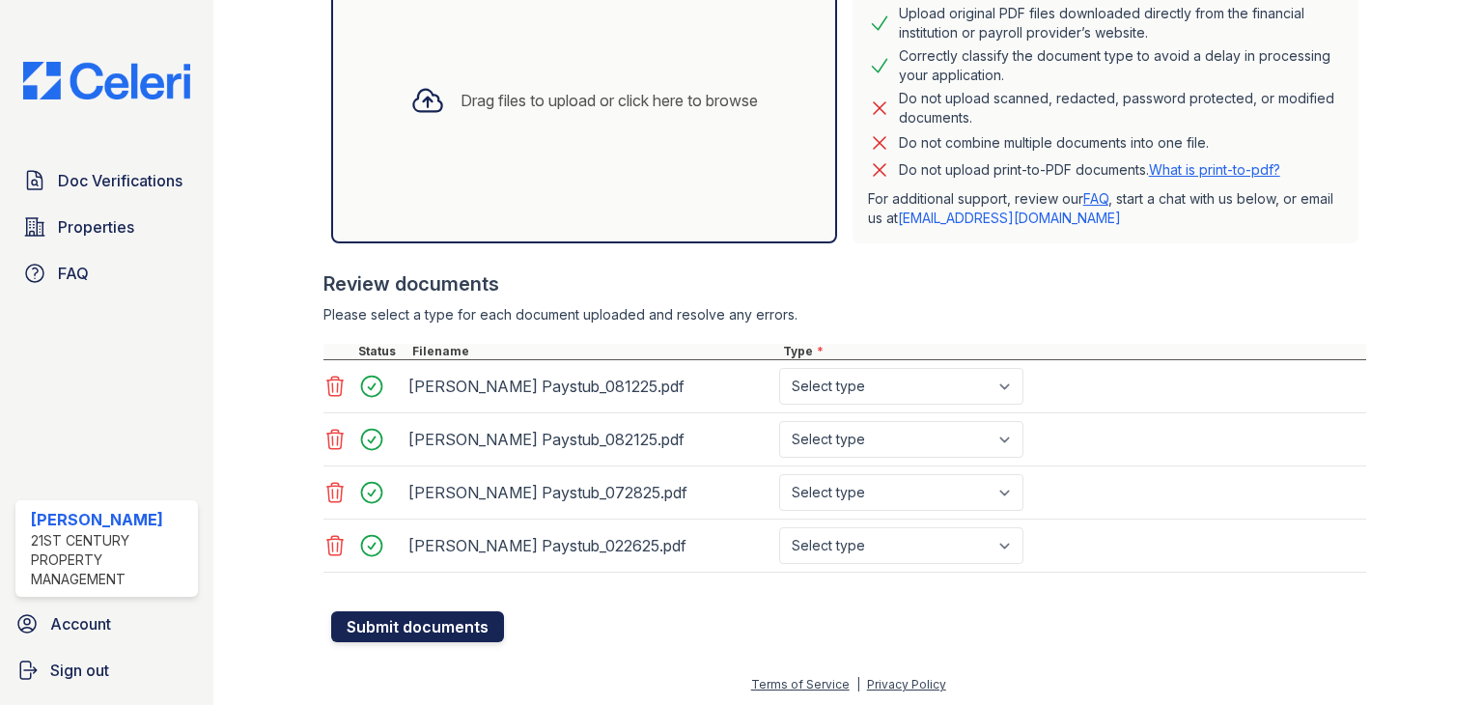
click at [445, 624] on button "Submit documents" at bounding box center [417, 626] width 173 height 31
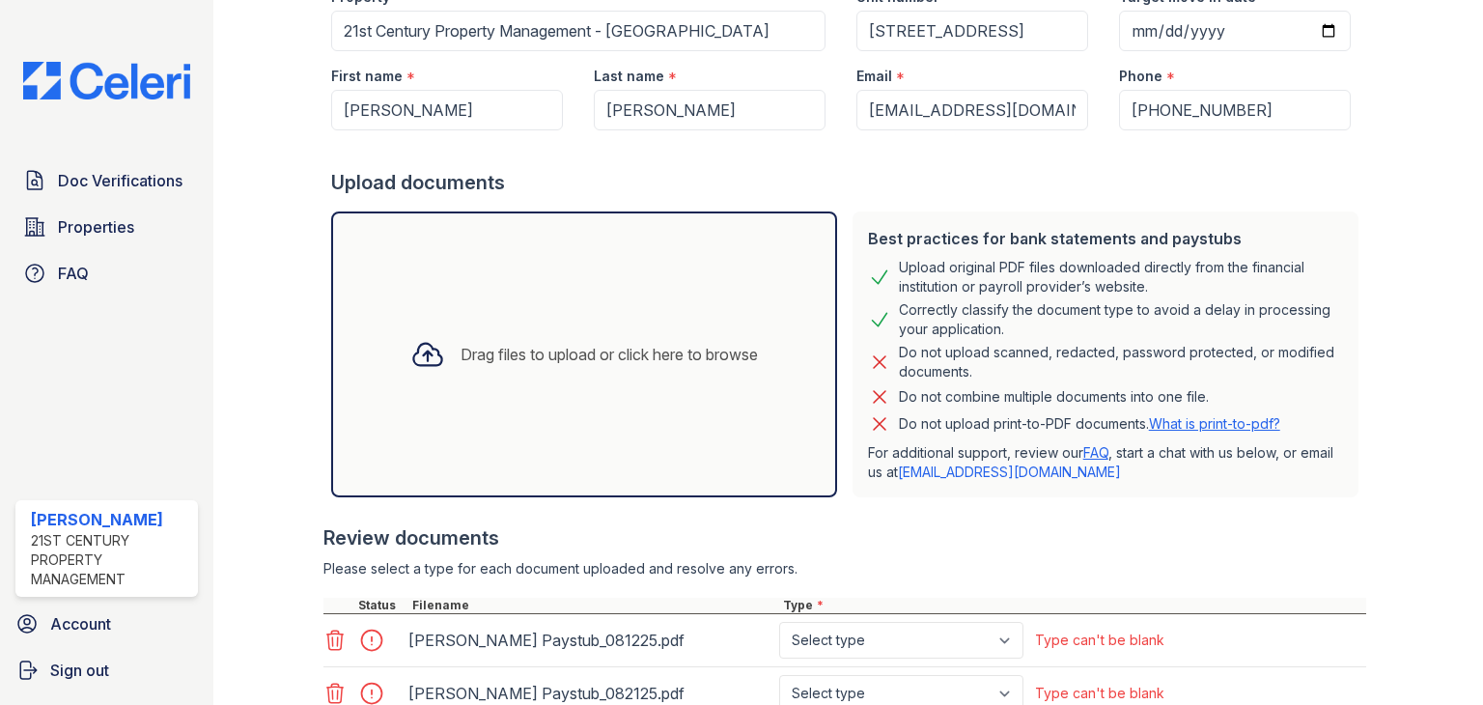
scroll to position [483, 0]
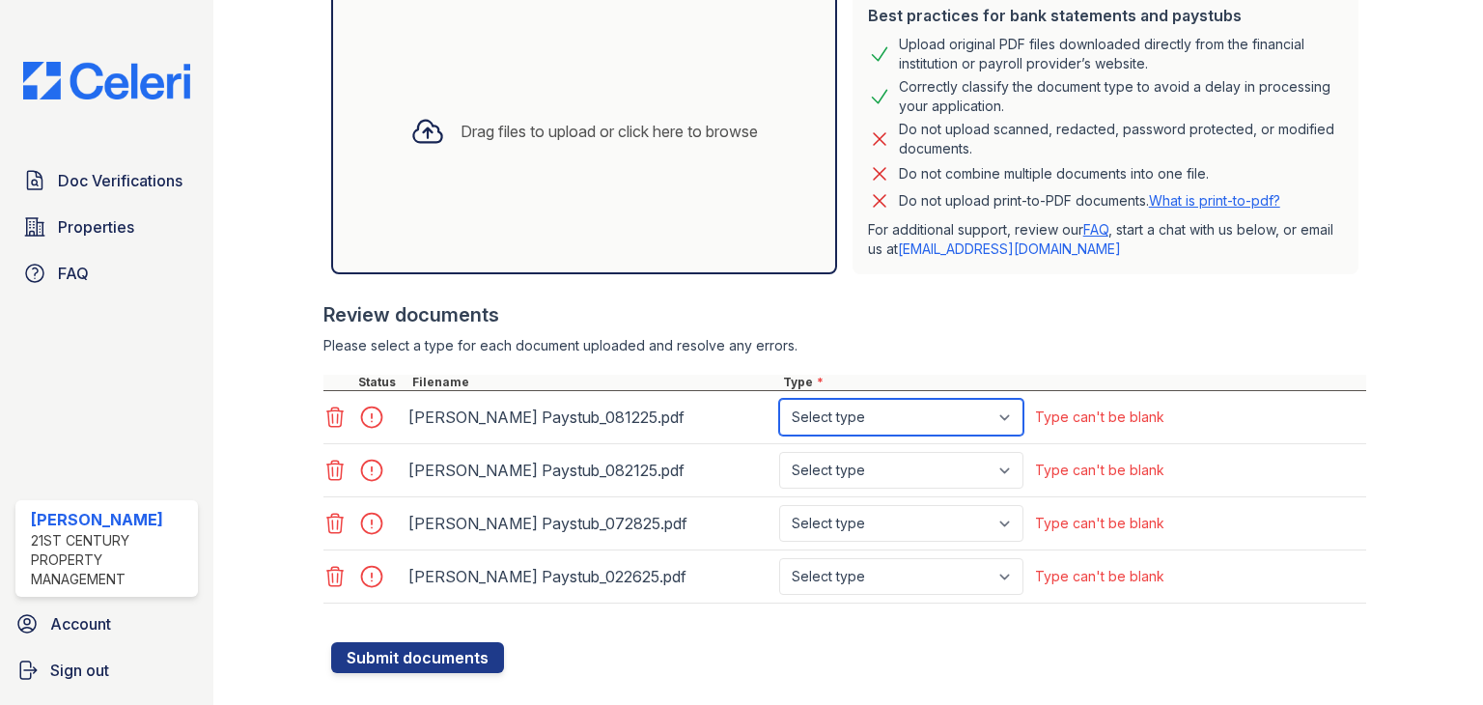
click at [1005, 412] on select "Select type Paystub Bank Statement Offer Letter Tax Documents Benefit Award Let…" at bounding box center [901, 417] width 244 height 37
select select "paystub"
click at [779, 399] on select "Select type Paystub Bank Statement Offer Letter Tax Documents Benefit Award Let…" at bounding box center [901, 417] width 244 height 37
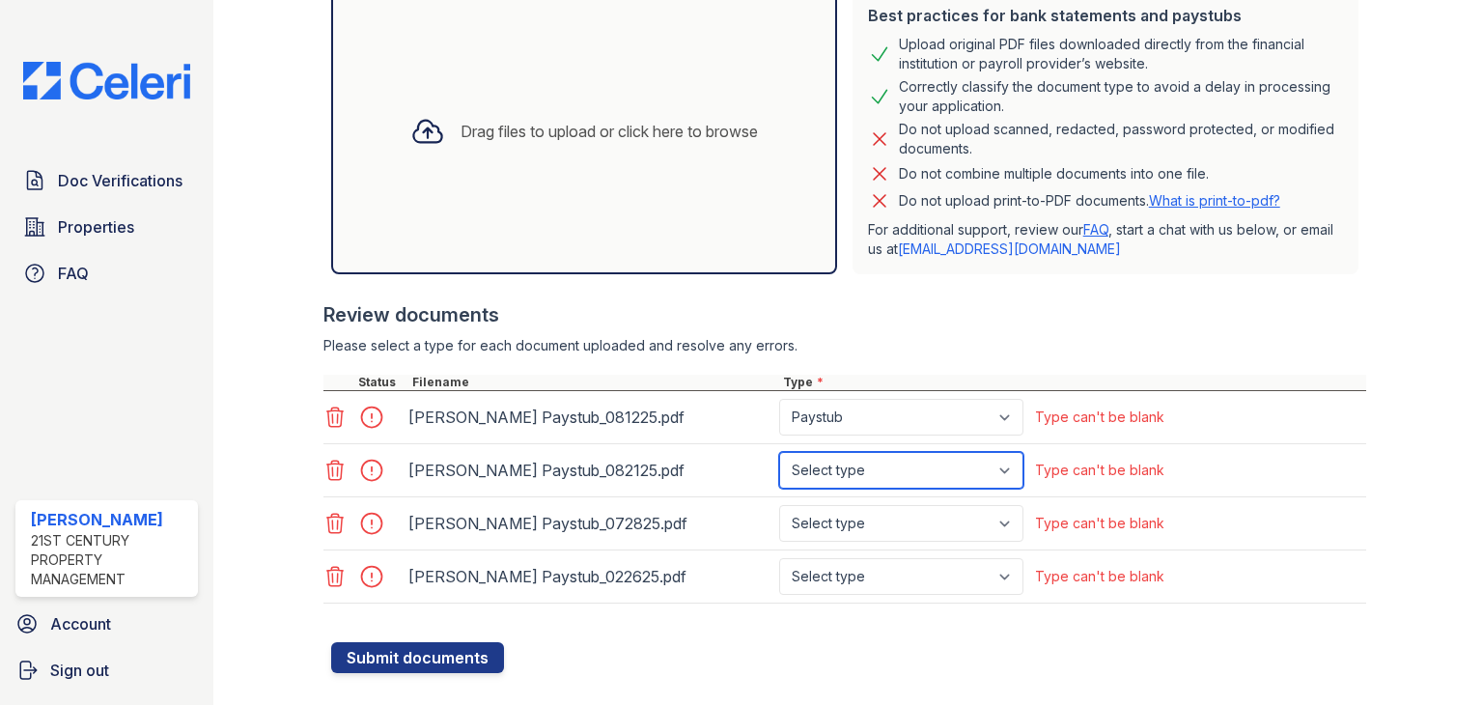
click at [1013, 465] on select "Select type Paystub Bank Statement Offer Letter Tax Documents Benefit Award Let…" at bounding box center [901, 470] width 244 height 37
select select "paystub"
click at [779, 452] on select "Select type Paystub Bank Statement Offer Letter Tax Documents Benefit Award Let…" at bounding box center [901, 470] width 244 height 37
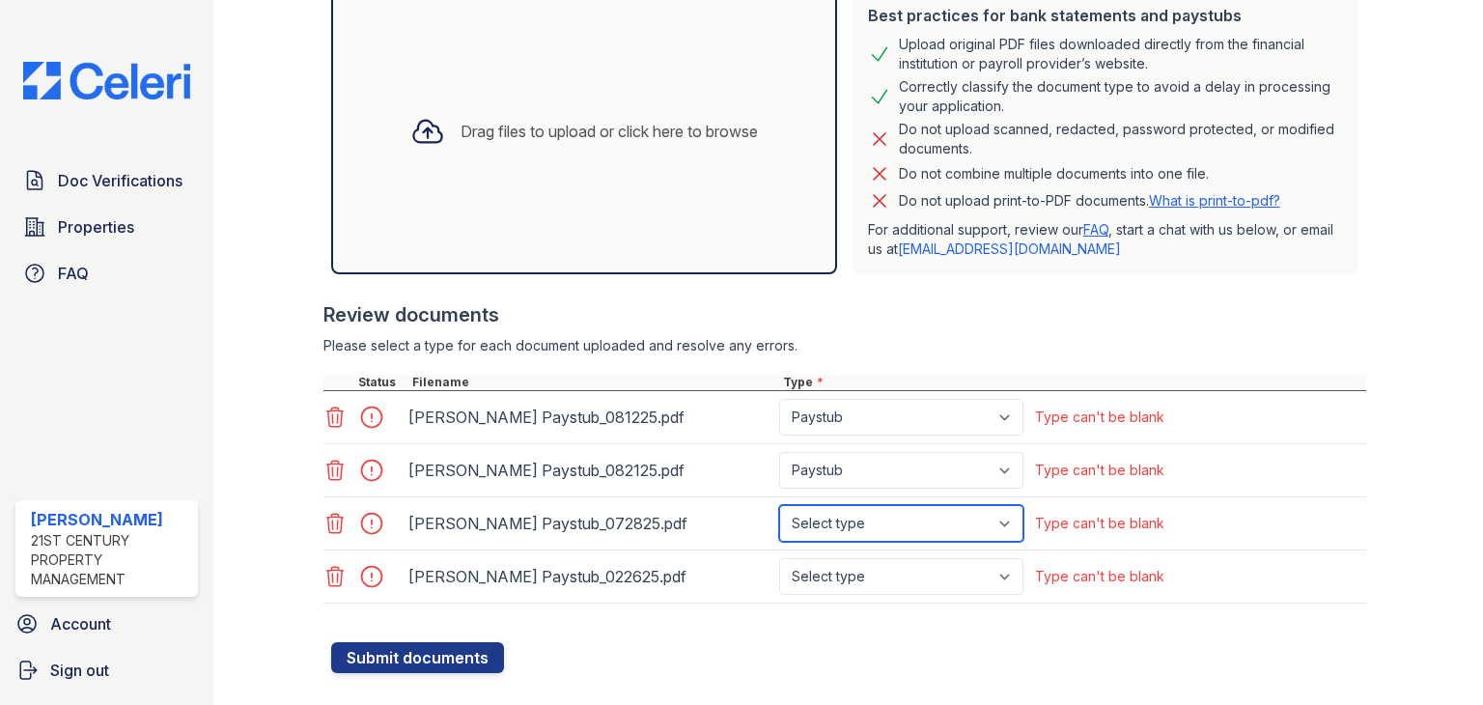
click at [1007, 517] on select "Select type Paystub Bank Statement Offer Letter Tax Documents Benefit Award Let…" at bounding box center [901, 523] width 244 height 37
select select "paystub"
click at [779, 505] on select "Select type Paystub Bank Statement Offer Letter Tax Documents Benefit Award Let…" at bounding box center [901, 523] width 244 height 37
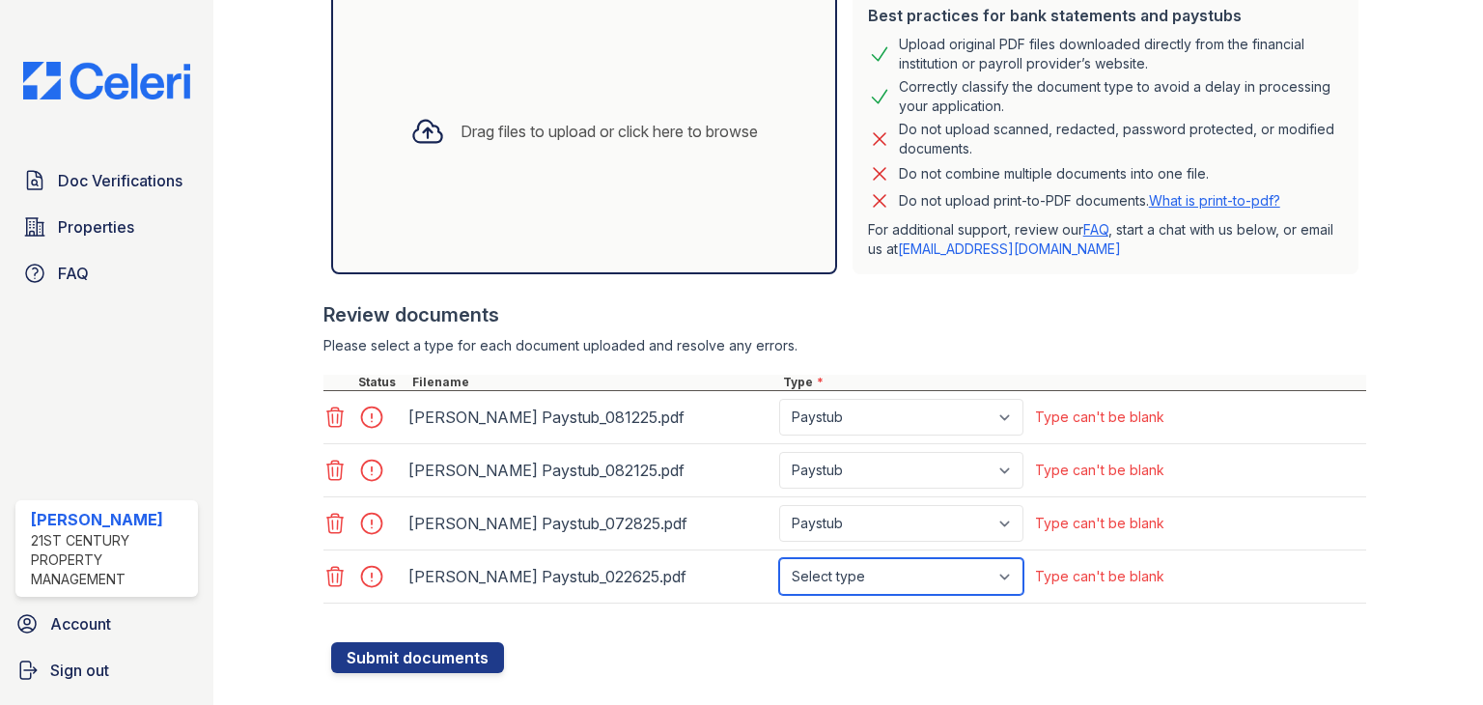
click at [1008, 572] on select "Select type Paystub Bank Statement Offer Letter Tax Documents Benefit Award Let…" at bounding box center [901, 576] width 244 height 37
select select "paystub"
click at [779, 558] on select "Select type Paystub Bank Statement Offer Letter Tax Documents Benefit Award Let…" at bounding box center [901, 576] width 244 height 37
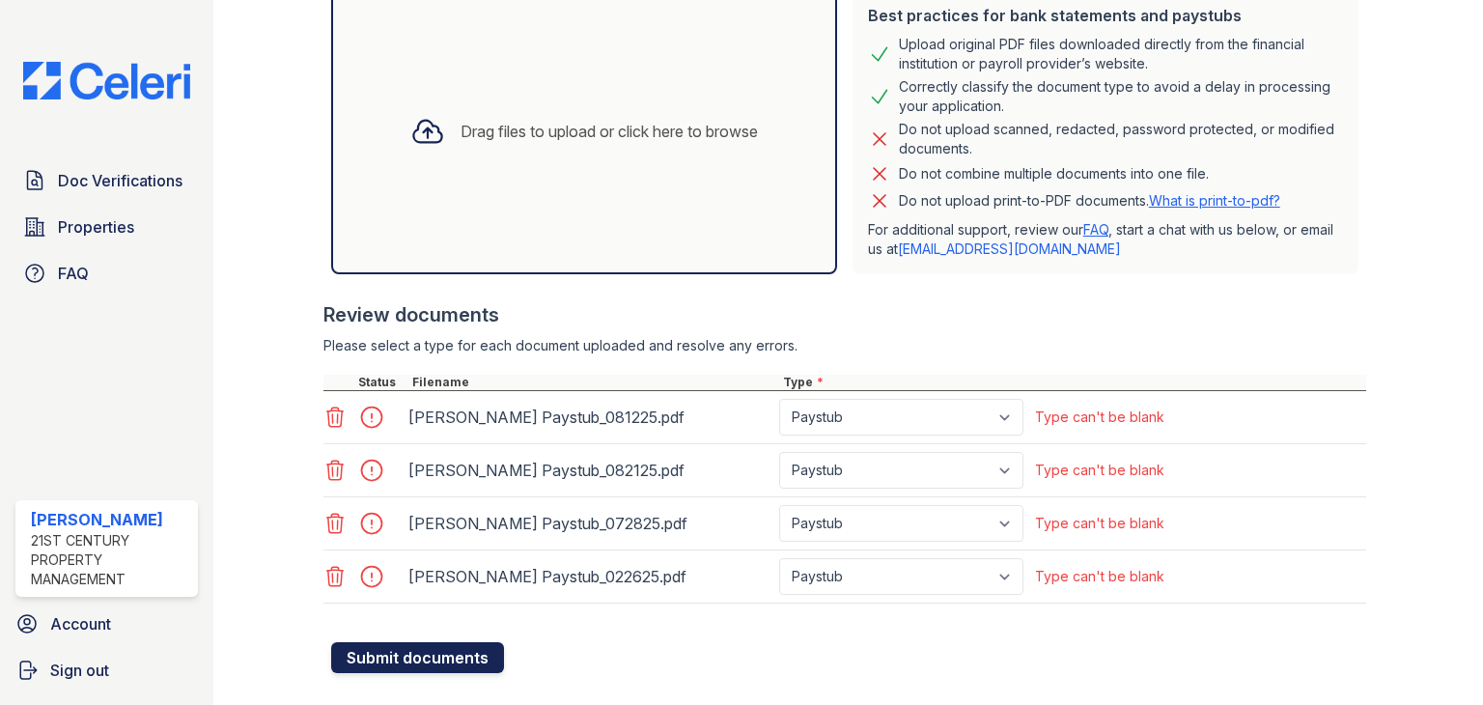
click at [456, 655] on button "Submit documents" at bounding box center [417, 657] width 173 height 31
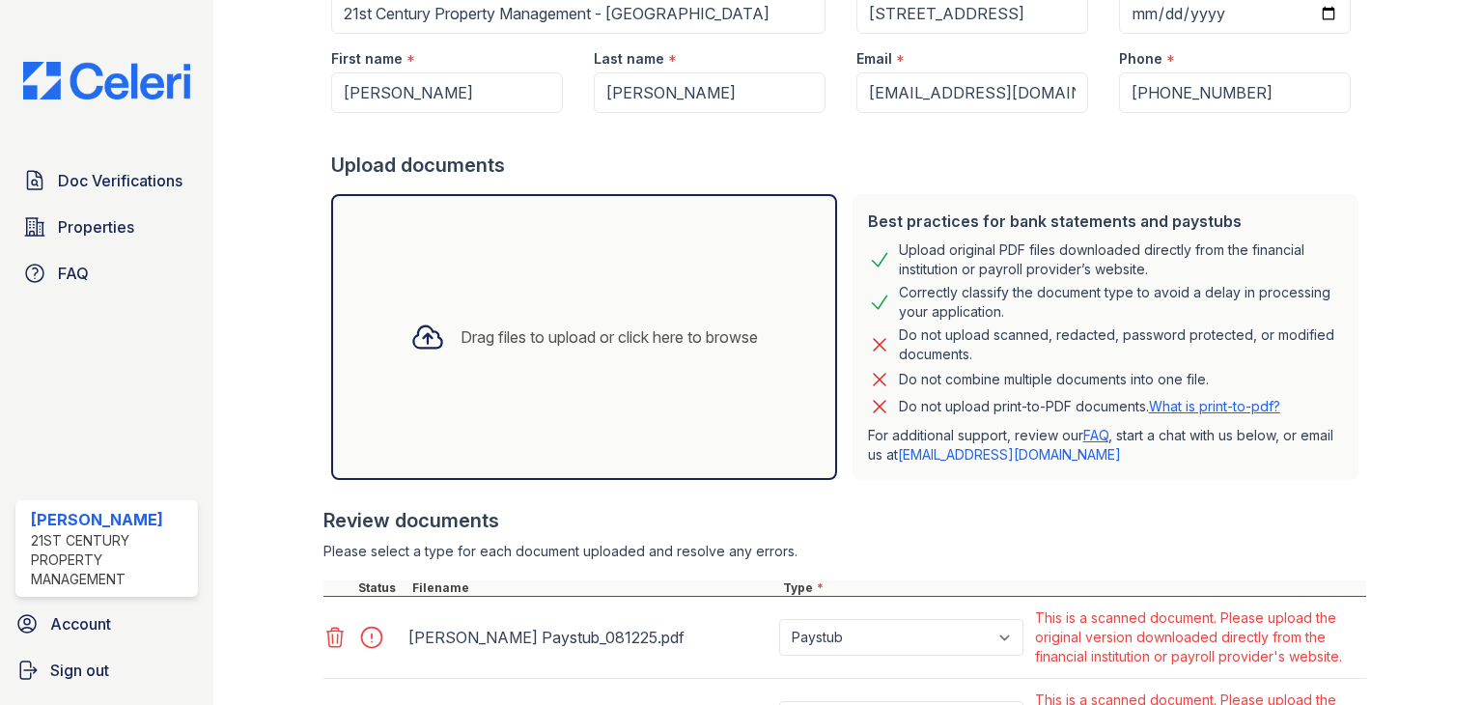
scroll to position [290, 0]
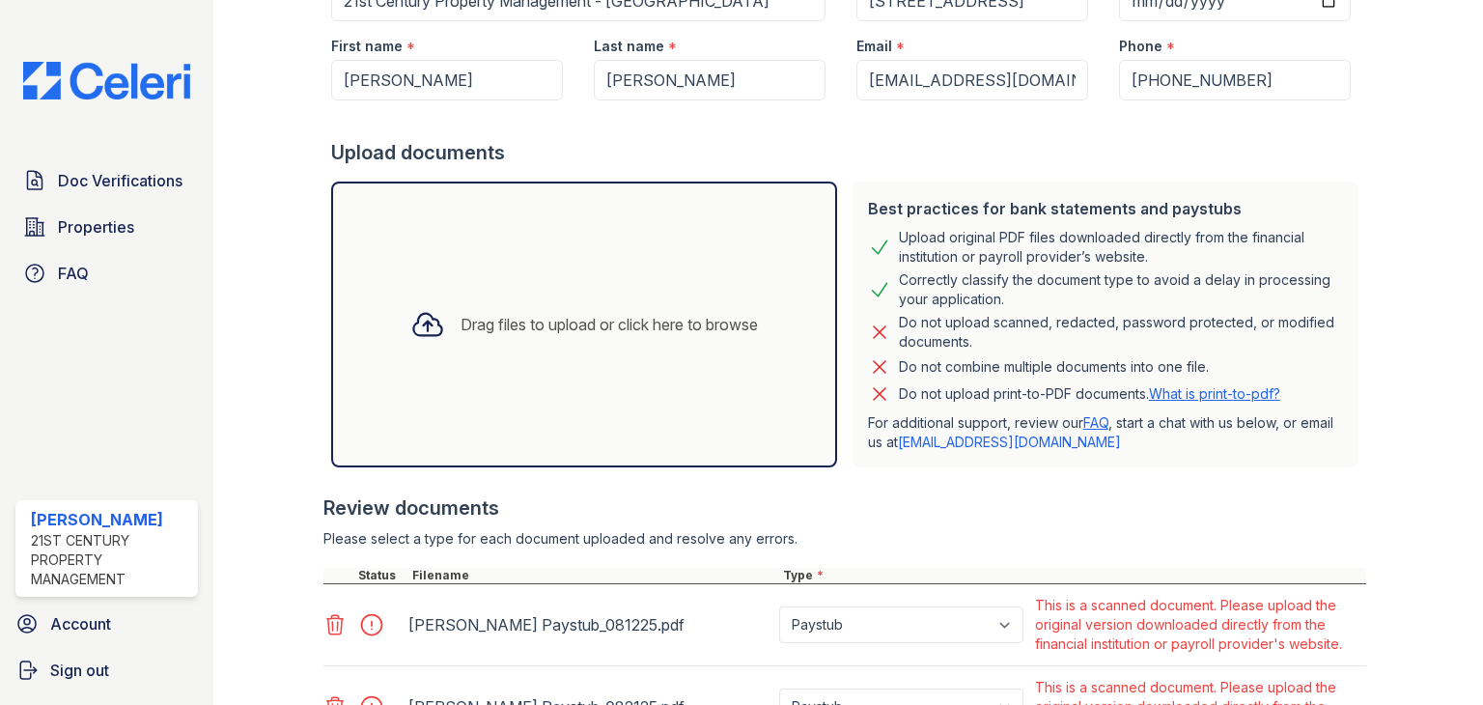
click at [1204, 393] on link "What is print-to-pdf?" at bounding box center [1214, 393] width 131 height 16
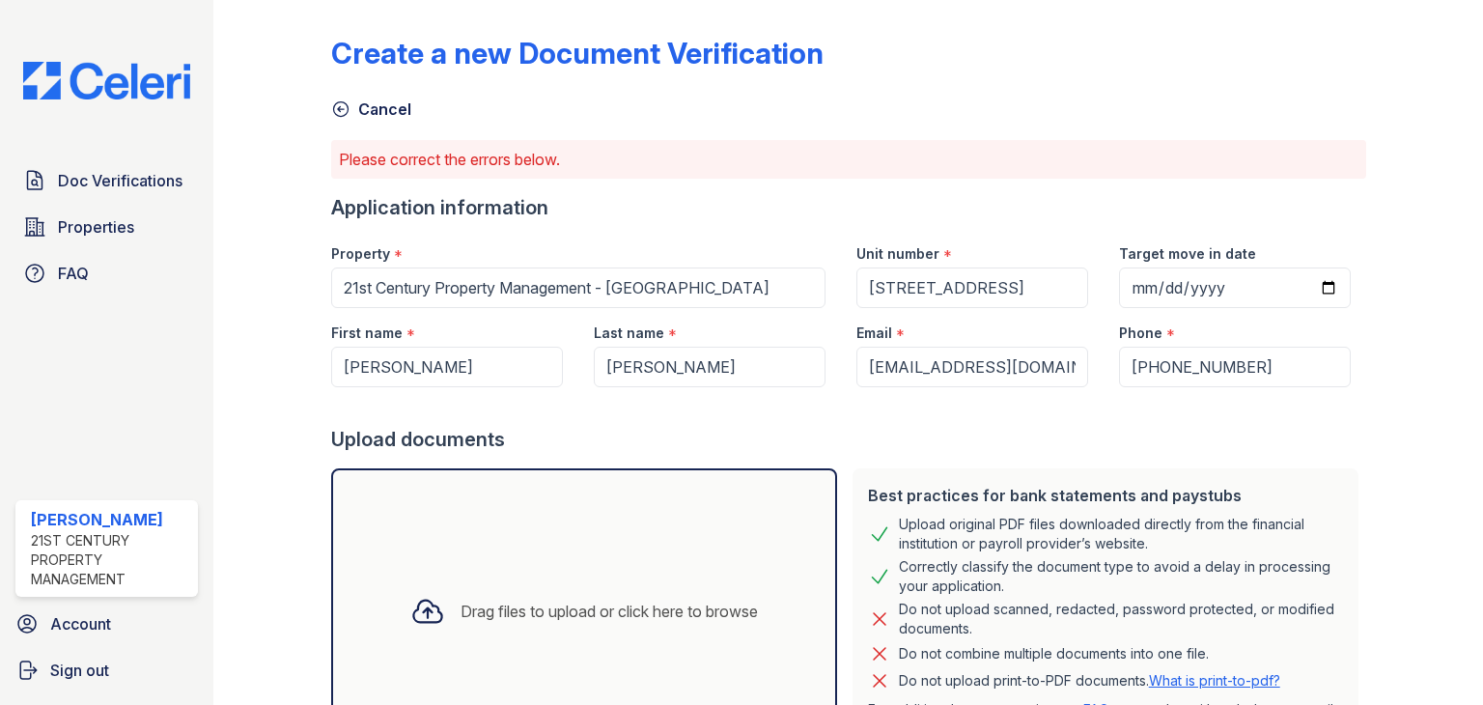
scroll to position [0, 0]
